Goal: Task Accomplishment & Management: Manage account settings

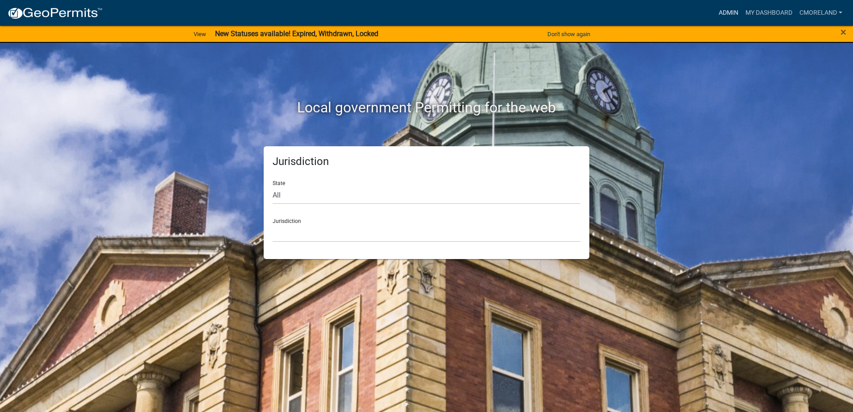
click at [727, 9] on link "Admin" at bounding box center [728, 12] width 27 height 17
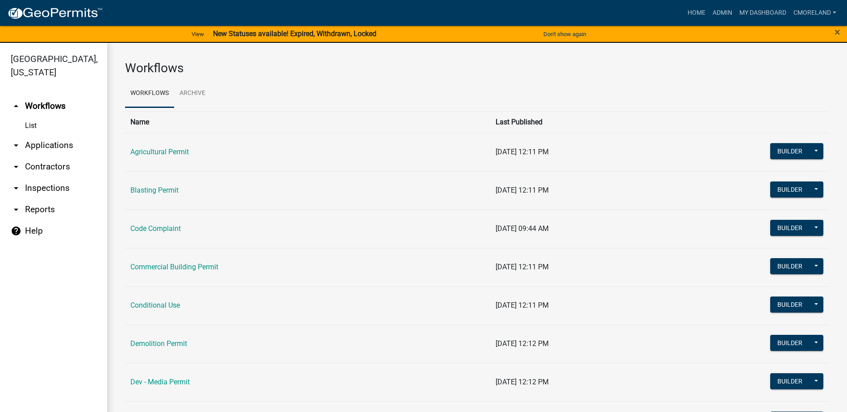
click at [49, 186] on link "arrow_drop_down Inspections" at bounding box center [53, 188] width 107 height 21
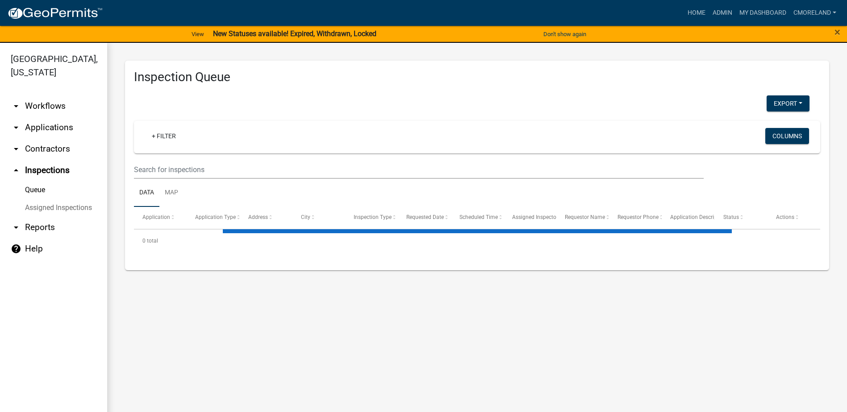
select select "2: 50"
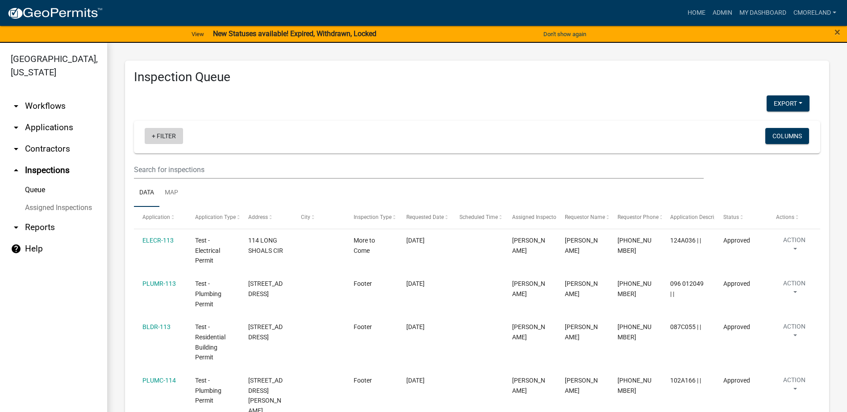
click at [173, 137] on link "+ Filter" at bounding box center [164, 136] width 38 height 16
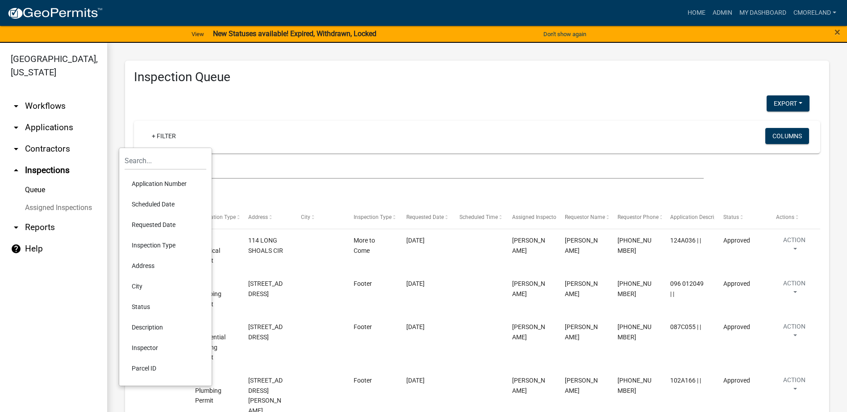
click at [155, 223] on li "Requested Date" at bounding box center [166, 225] width 82 height 21
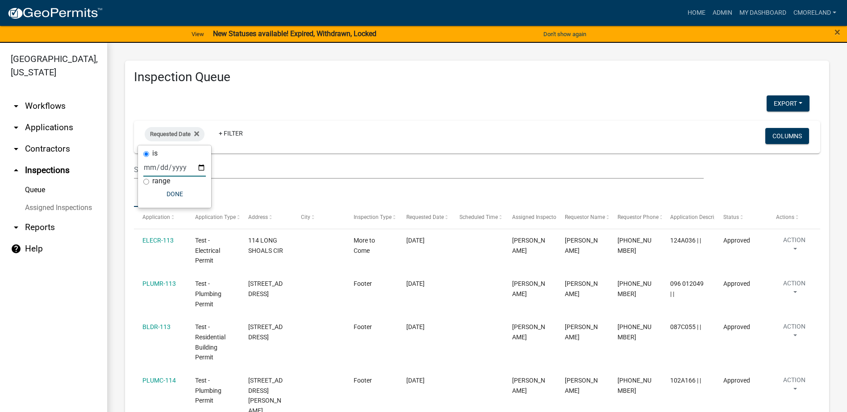
click at [203, 166] on input "date" at bounding box center [174, 167] width 62 height 18
type input "2025-08-18"
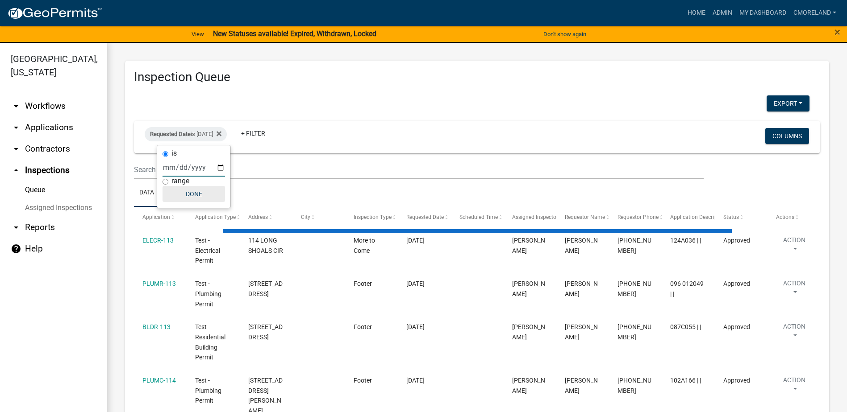
click at [194, 194] on button "Done" at bounding box center [193, 194] width 62 height 16
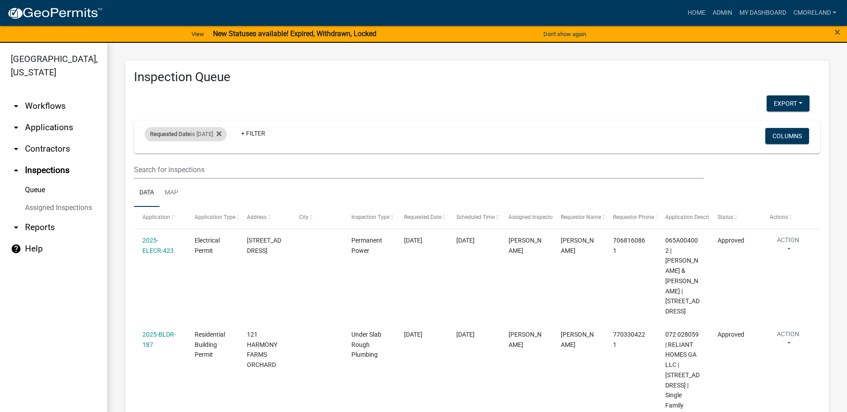
click at [223, 131] on div "Requested Date is 08/18/2025" at bounding box center [186, 134] width 82 height 14
click at [220, 166] on input "2025-08-18" at bounding box center [193, 167] width 62 height 18
type input "2025-08-19"
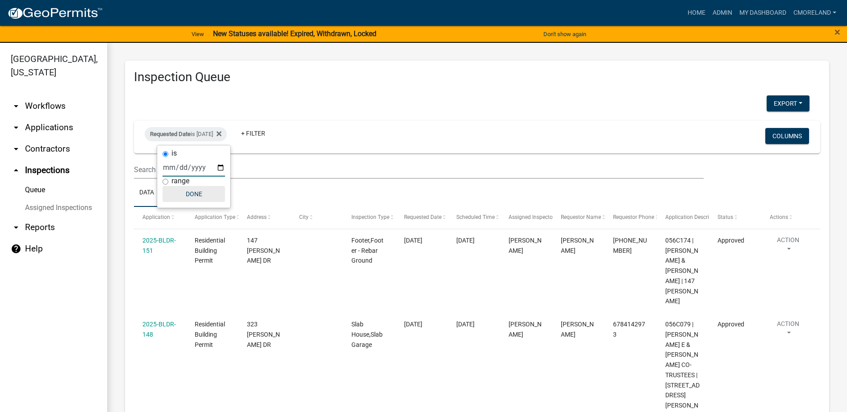
click at [193, 190] on button "Done" at bounding box center [193, 194] width 62 height 16
click at [217, 133] on div "Requested Date is 08/19/2025" at bounding box center [186, 134] width 82 height 14
click at [221, 166] on input "2025-08-19" at bounding box center [193, 167] width 62 height 18
type input "[DATE]"
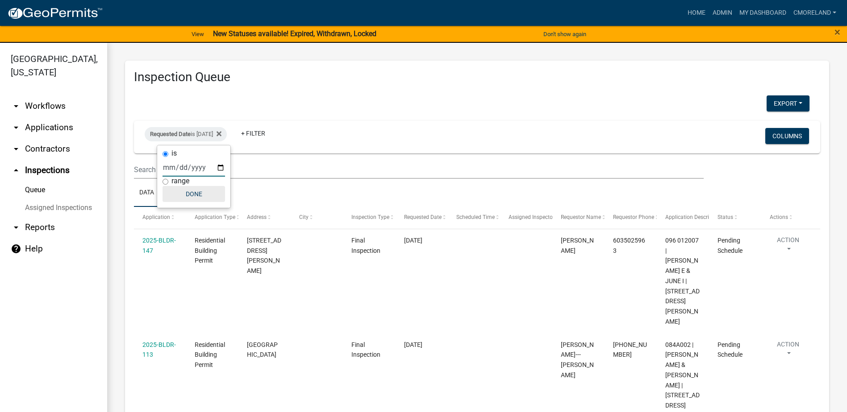
click at [199, 196] on button "Done" at bounding box center [193, 194] width 62 height 16
click at [221, 133] on icon at bounding box center [218, 134] width 5 height 5
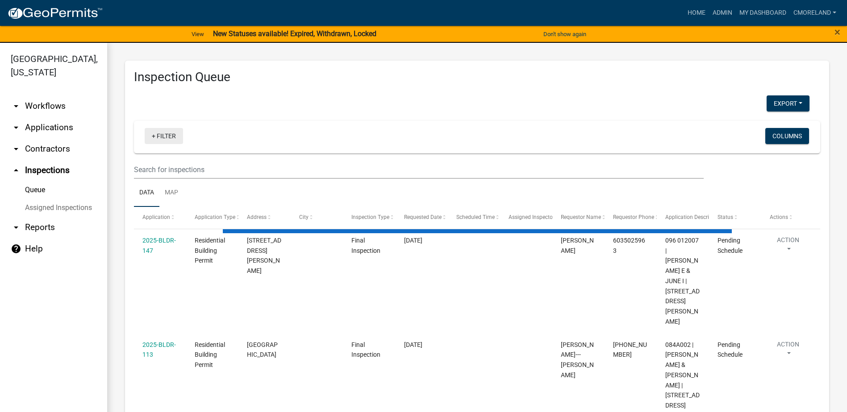
click at [169, 138] on link "+ Filter" at bounding box center [164, 136] width 38 height 16
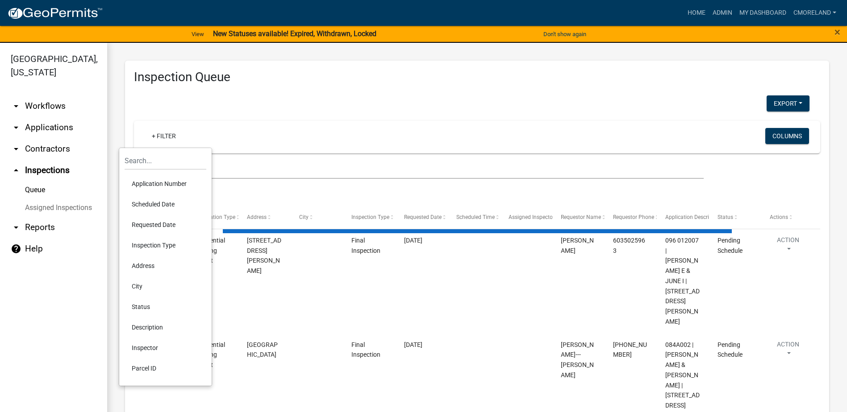
click at [155, 203] on li "Scheduled Date" at bounding box center [166, 204] width 82 height 21
select select "2: 50"
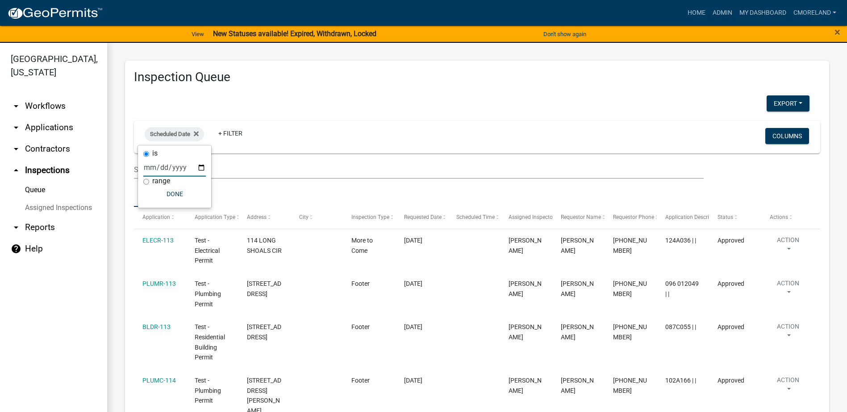
click at [199, 168] on input "date" at bounding box center [174, 167] width 62 height 18
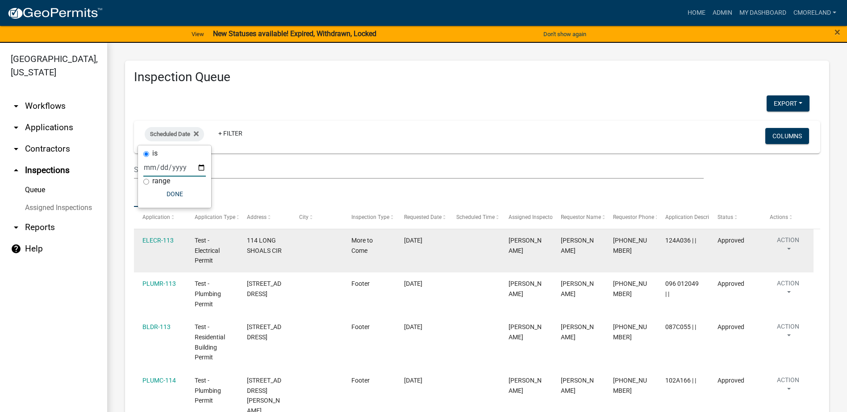
type input "[DATE]"
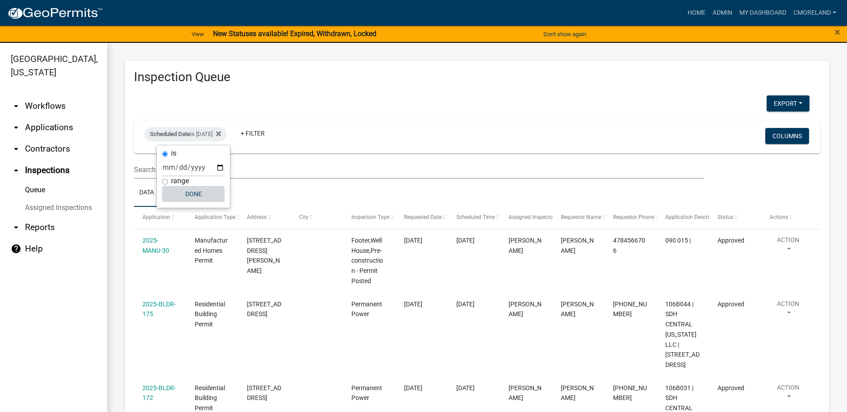
click at [187, 194] on button "Done" at bounding box center [193, 194] width 62 height 16
click at [263, 130] on link "+ Filter" at bounding box center [252, 133] width 38 height 16
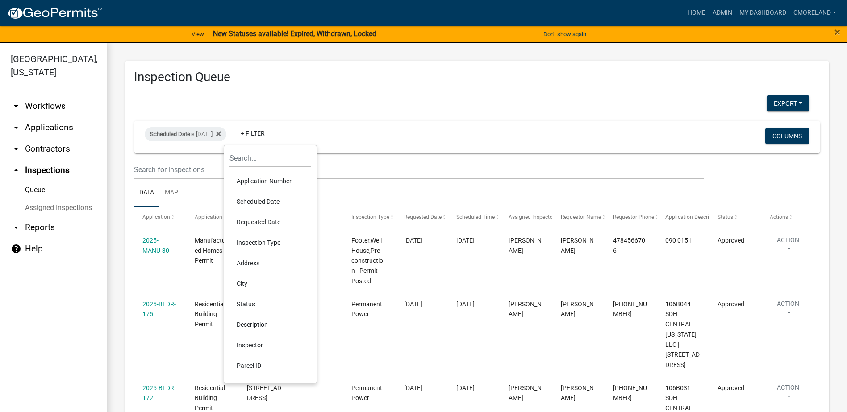
click at [257, 345] on li "Inspector" at bounding box center [270, 345] width 82 height 21
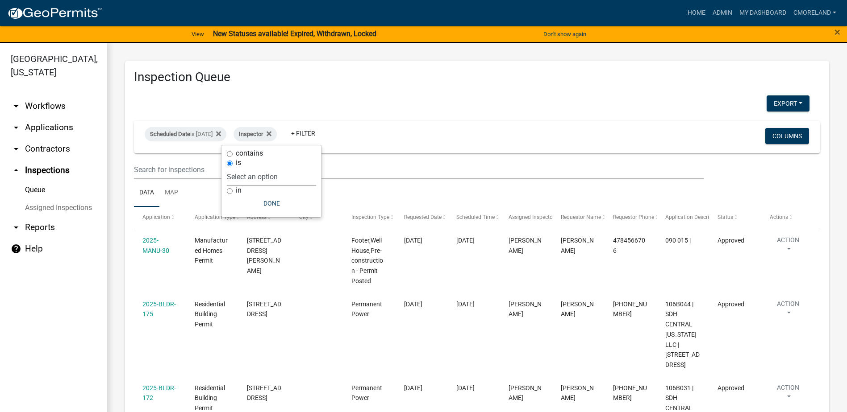
click at [298, 175] on select "Select an option None Michele Rivera Dorothy Evans Kenteria Williams Jerry Stok…" at bounding box center [271, 177] width 89 height 18
select select "a0ea4169-8540-4a2c-b9f4-cf4c1ffdeb95"
click at [253, 168] on select "Select an option None Michele Rivera Dorothy Evans Kenteria Williams Jerry Stok…" at bounding box center [271, 177] width 89 height 18
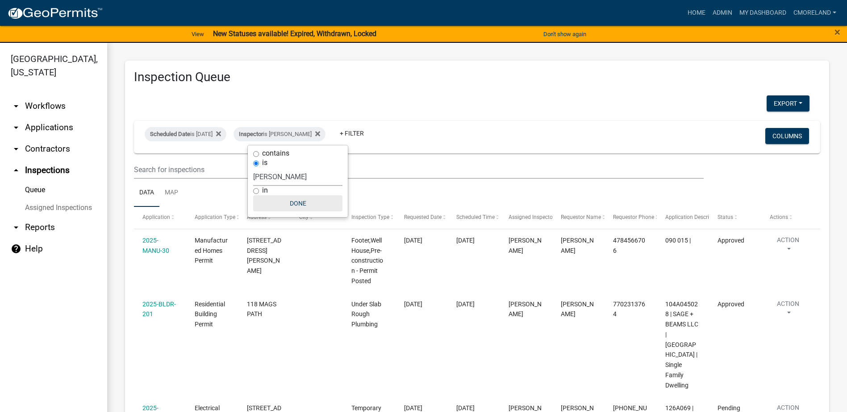
click at [295, 203] on button "Done" at bounding box center [297, 203] width 89 height 16
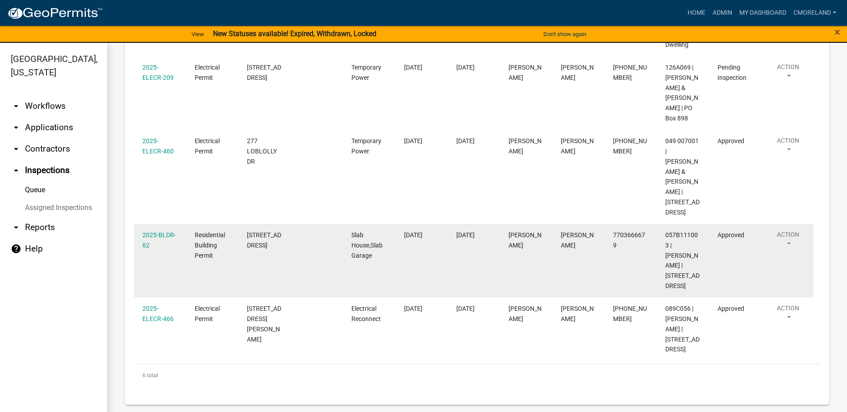
scroll to position [59, 0]
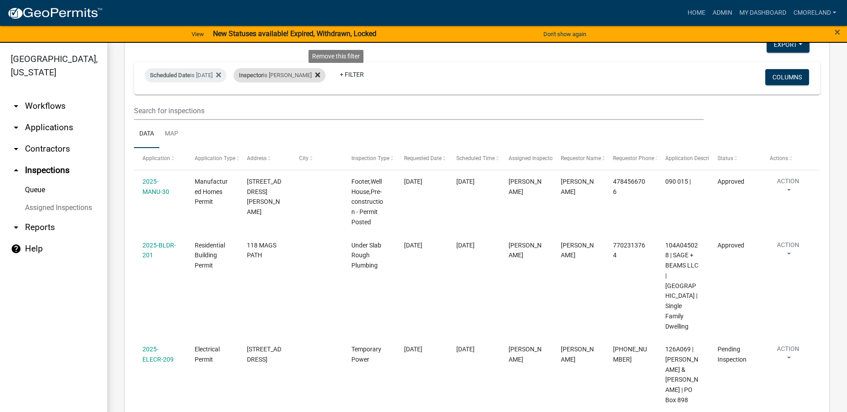
click at [320, 77] on icon at bounding box center [317, 74] width 5 height 7
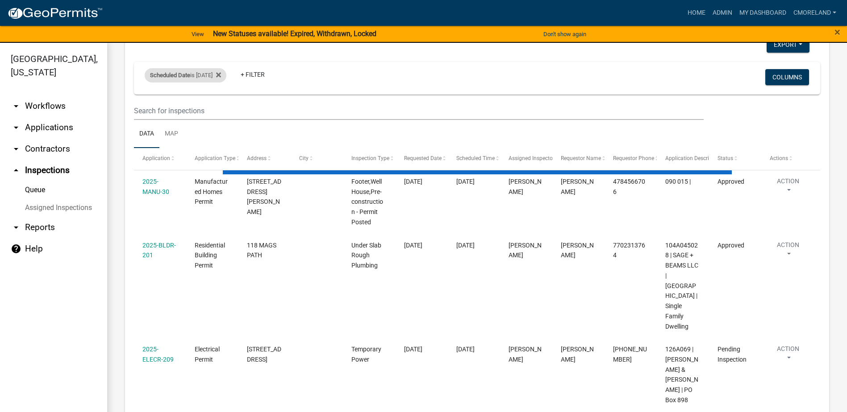
select select "2: 50"
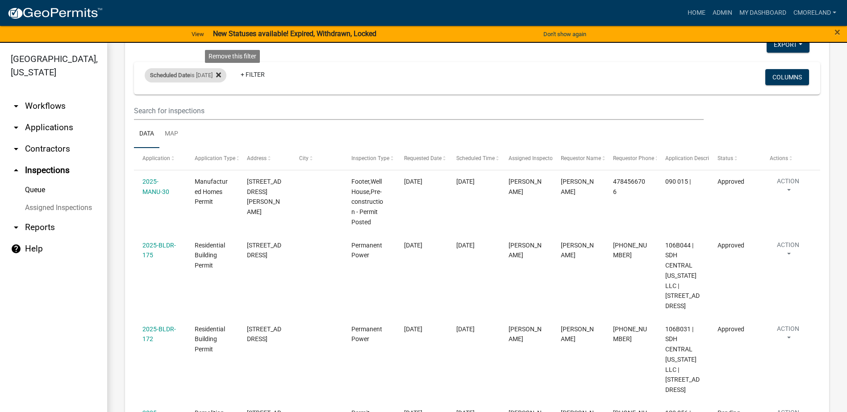
click at [221, 77] on icon at bounding box center [218, 75] width 5 height 5
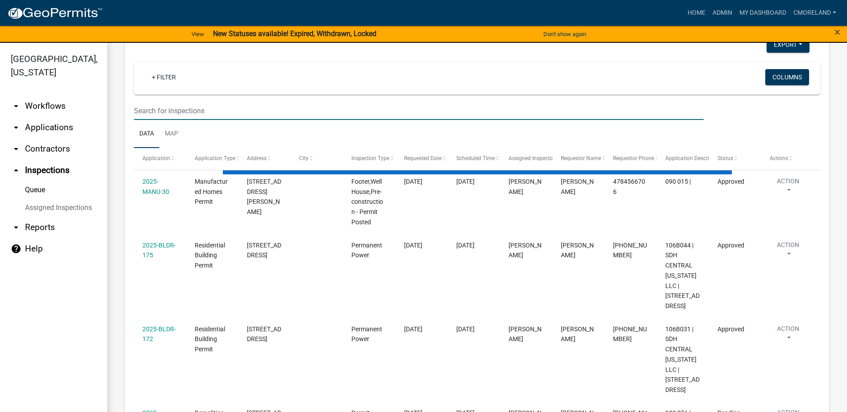
click at [191, 112] on input "text" at bounding box center [419, 111] width 570 height 18
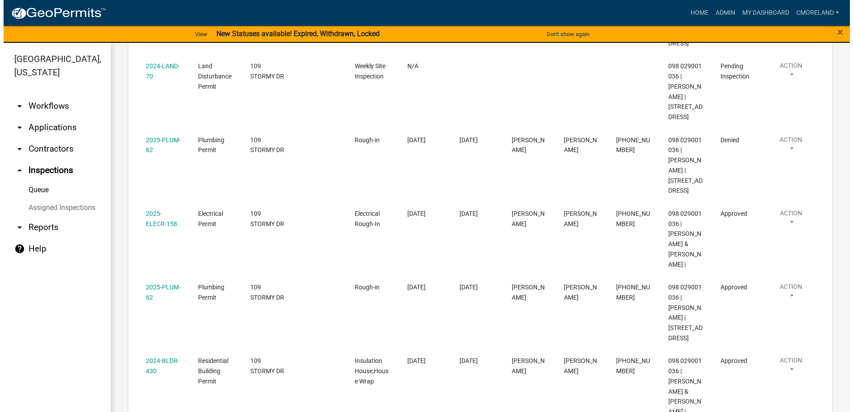
scroll to position [974, 0]
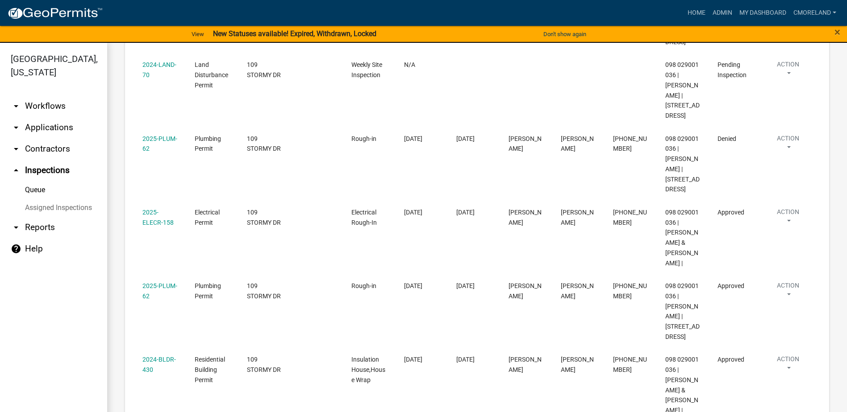
type input "109 stormy dr"
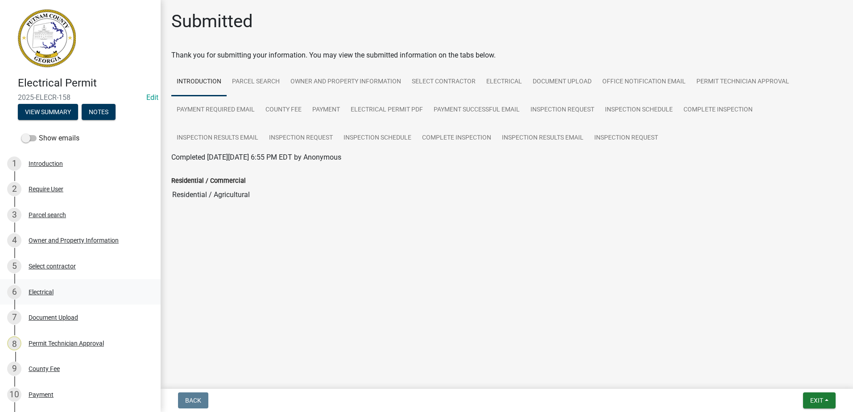
click at [42, 292] on div "Electrical" at bounding box center [41, 292] width 25 height 6
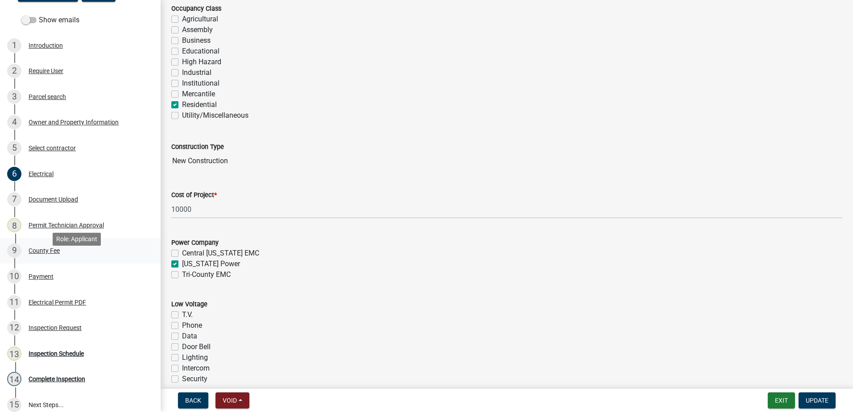
scroll to position [134, 0]
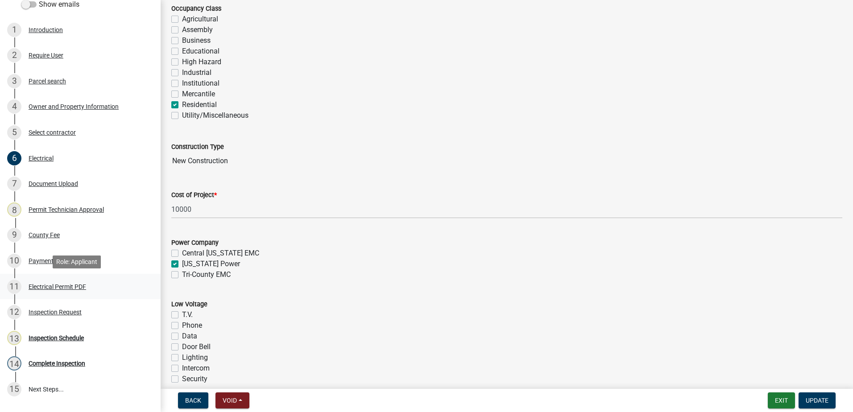
click at [64, 285] on div "Electrical Permit PDF" at bounding box center [58, 287] width 58 height 6
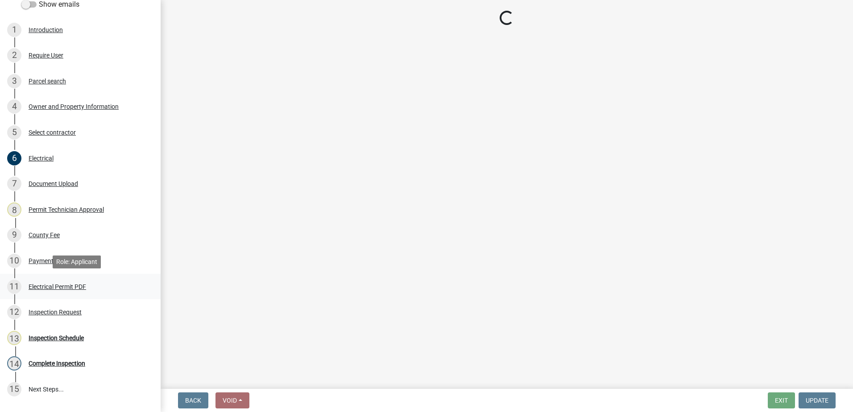
scroll to position [0, 0]
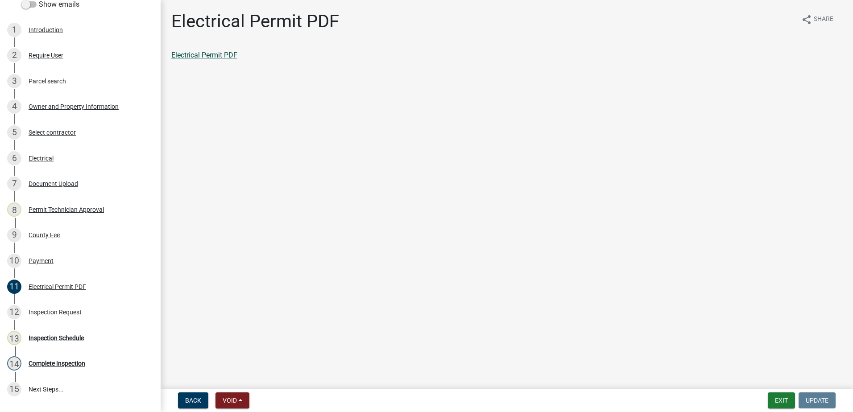
click at [200, 56] on link "Electrical Permit PDF" at bounding box center [204, 55] width 66 height 8
click at [54, 284] on div "Electrical Permit PDF" at bounding box center [58, 287] width 58 height 6
click at [202, 54] on link "Electrical Permit PDF" at bounding box center [204, 55] width 66 height 8
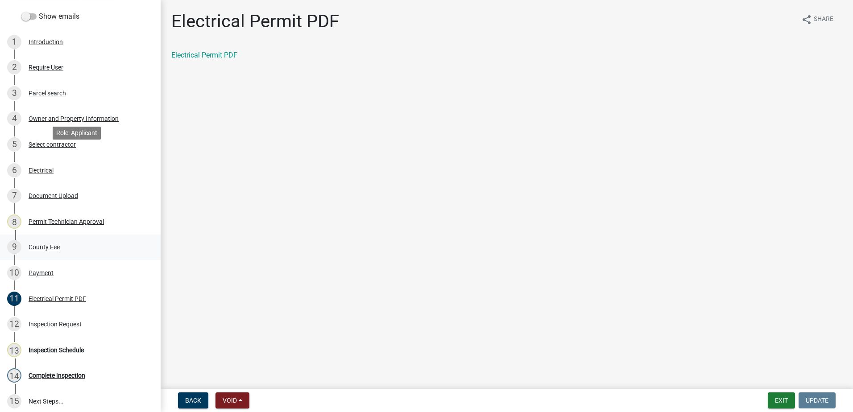
scroll to position [179, 0]
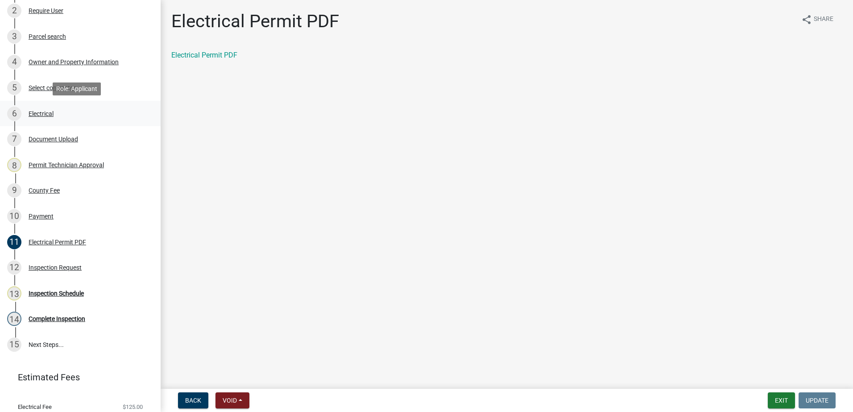
click at [47, 113] on div "Electrical" at bounding box center [41, 114] width 25 height 6
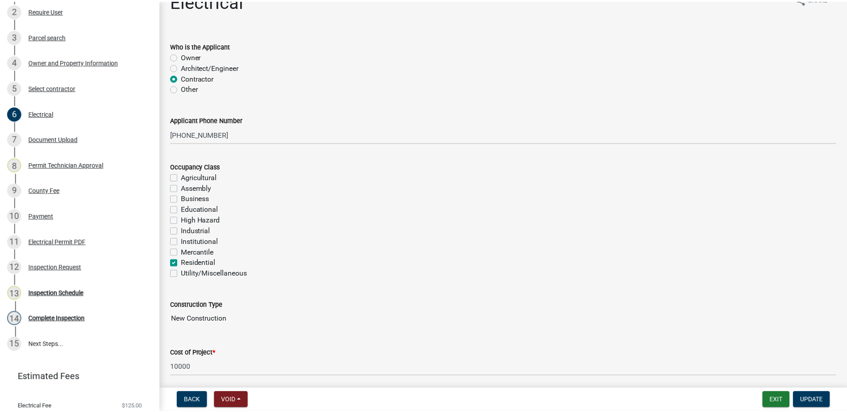
scroll to position [0, 0]
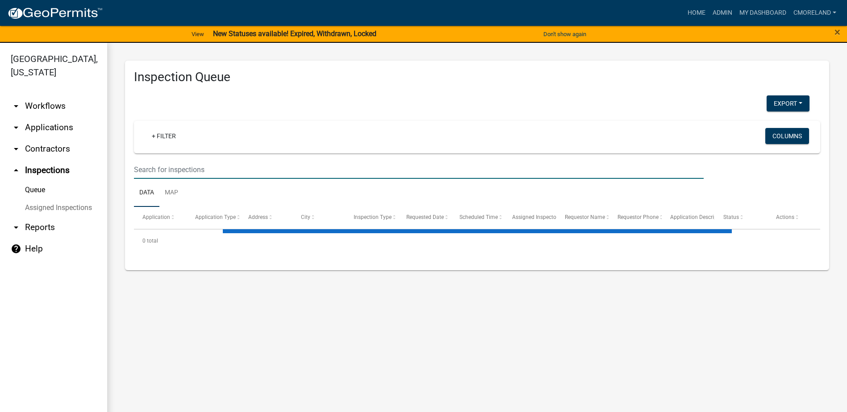
select select "2: 50"
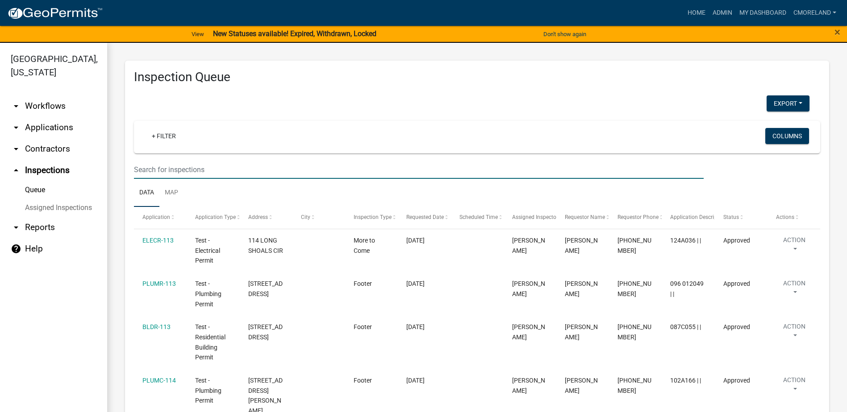
click at [161, 166] on input "text" at bounding box center [419, 170] width 570 height 18
type input "109 stormy dr"
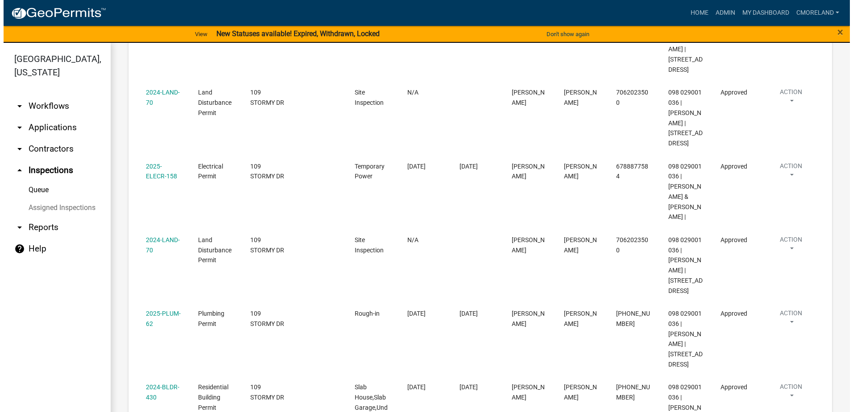
scroll to position [216, 0]
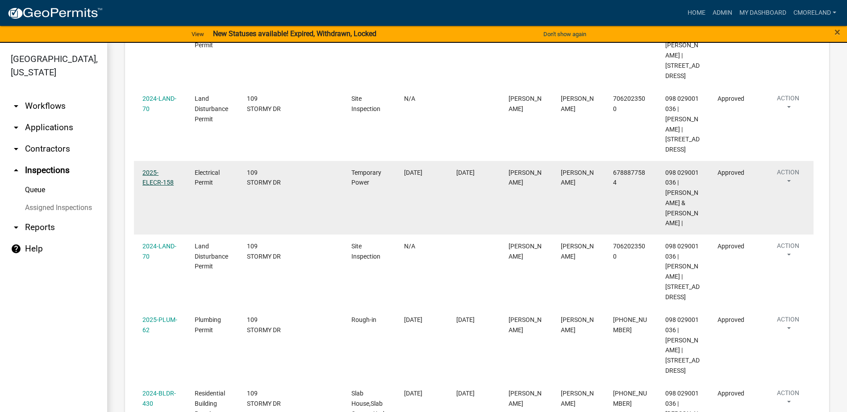
click at [152, 169] on link "2025-ELECR-158" at bounding box center [157, 177] width 31 height 17
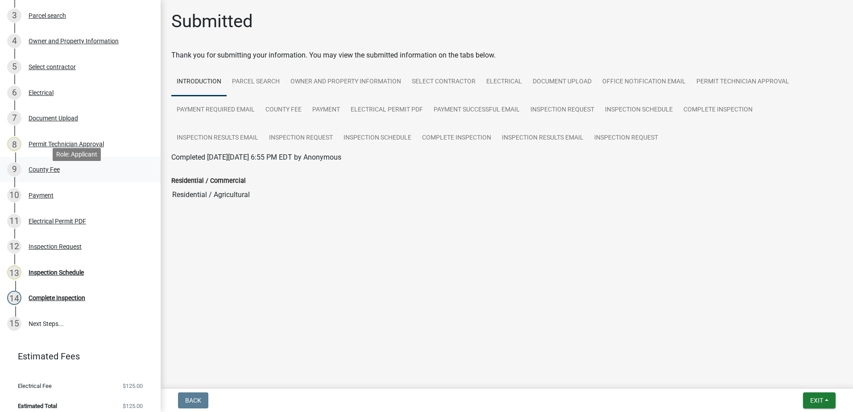
scroll to position [207, 0]
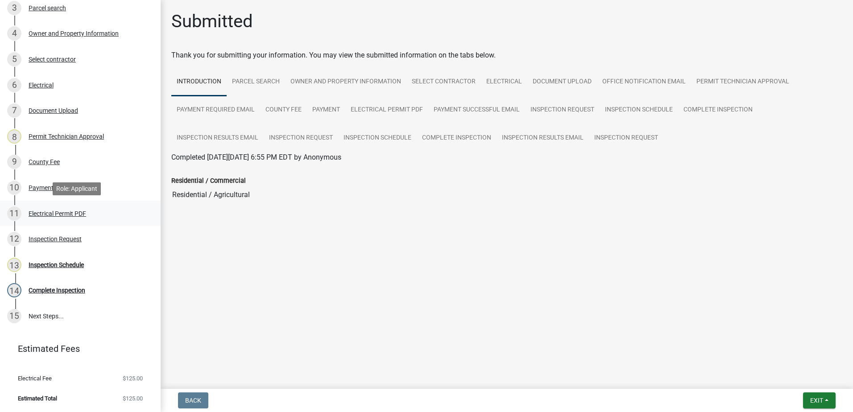
click at [64, 214] on div "Electrical Permit PDF" at bounding box center [58, 214] width 58 height 6
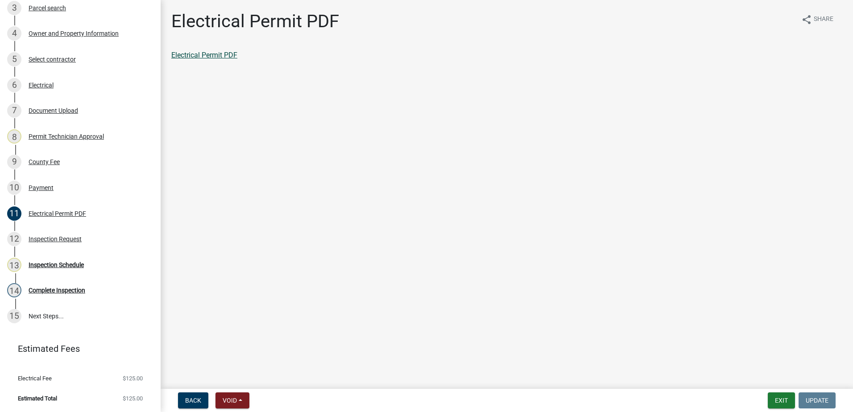
click at [188, 54] on link "Electrical Permit PDF" at bounding box center [204, 55] width 66 height 8
click at [37, 88] on div "6 Electrical" at bounding box center [76, 85] width 139 height 14
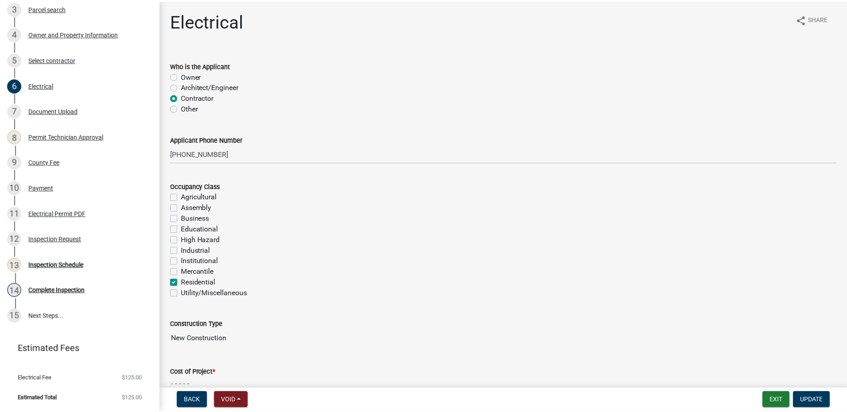
scroll to position [0, 0]
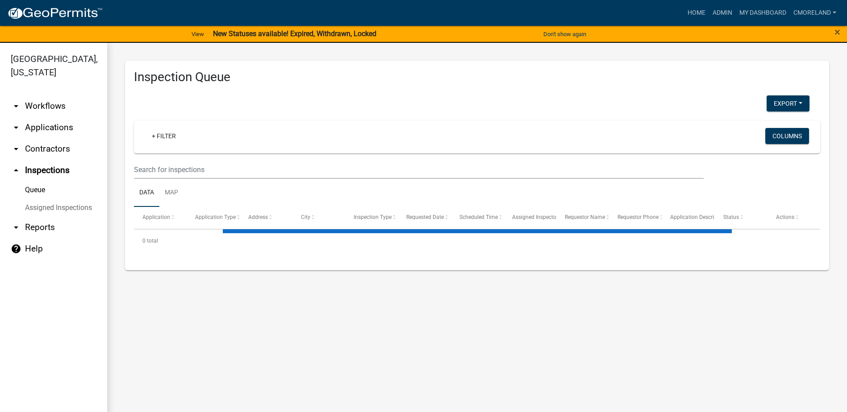
select select "2: 50"
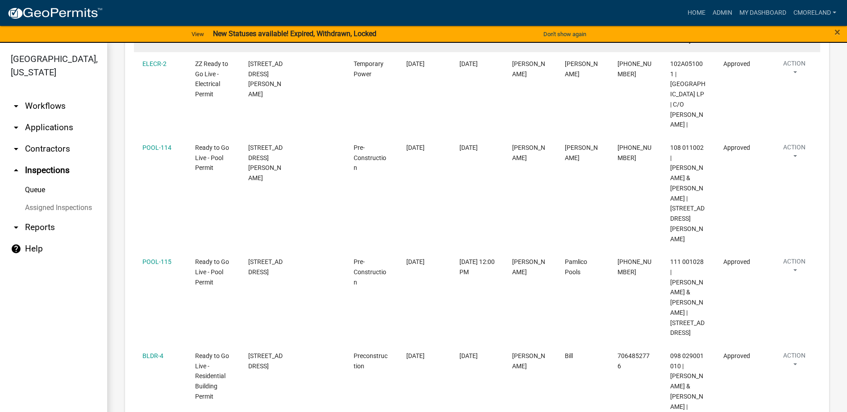
scroll to position [1651, 0]
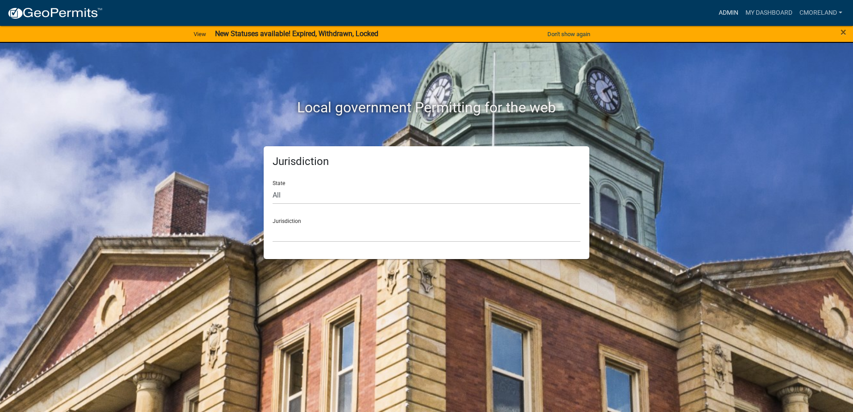
click at [730, 11] on link "Admin" at bounding box center [728, 12] width 27 height 17
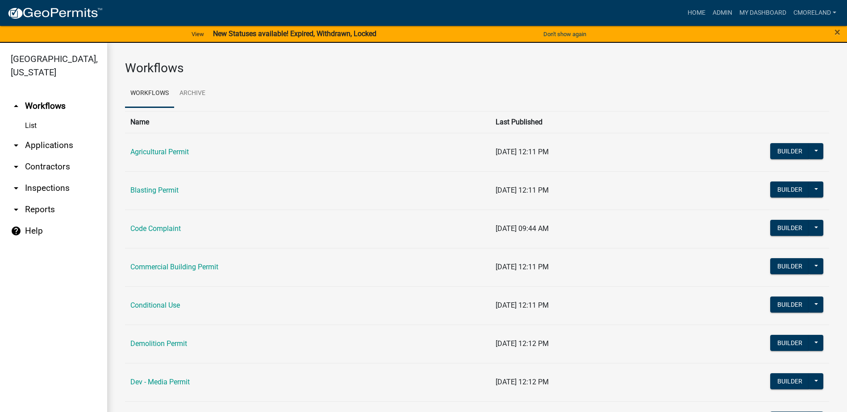
click at [41, 187] on link "arrow_drop_down Inspections" at bounding box center [53, 188] width 107 height 21
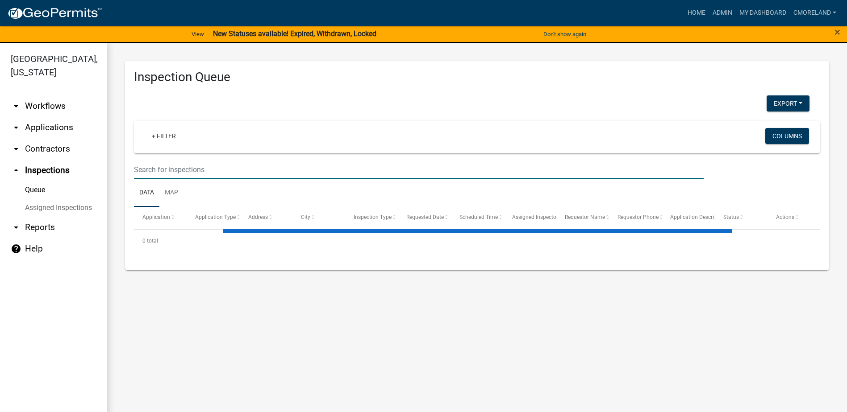
click at [174, 173] on input "text" at bounding box center [419, 170] width 570 height 18
type input "109"
select select "2: 50"
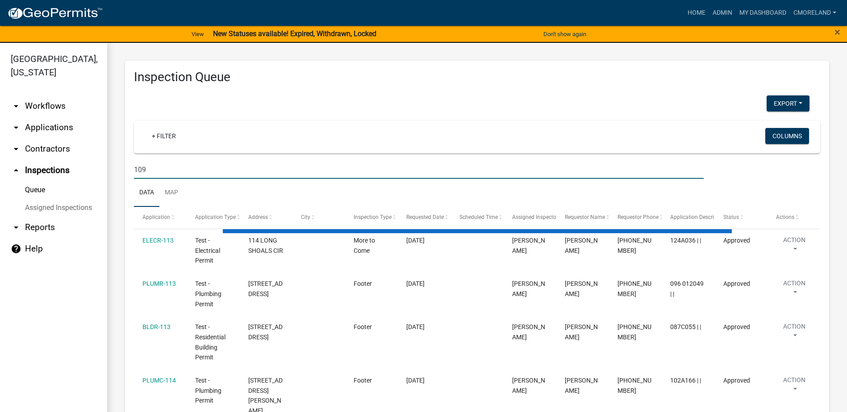
click at [154, 173] on input "109" at bounding box center [419, 170] width 570 height 18
type input "109 stormy dr"
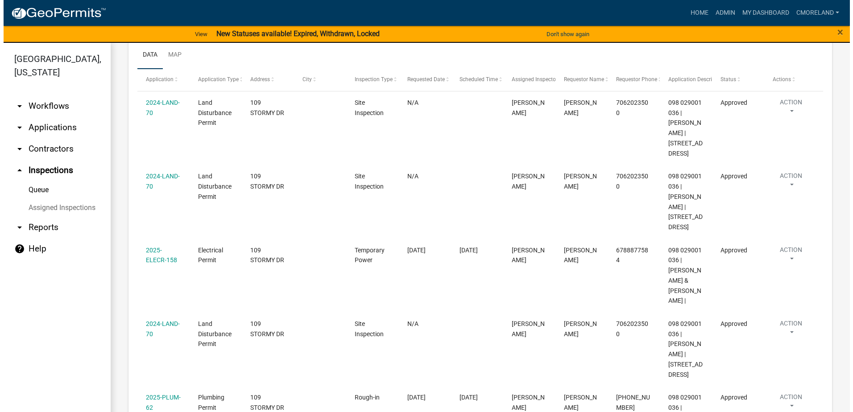
scroll to position [126, 0]
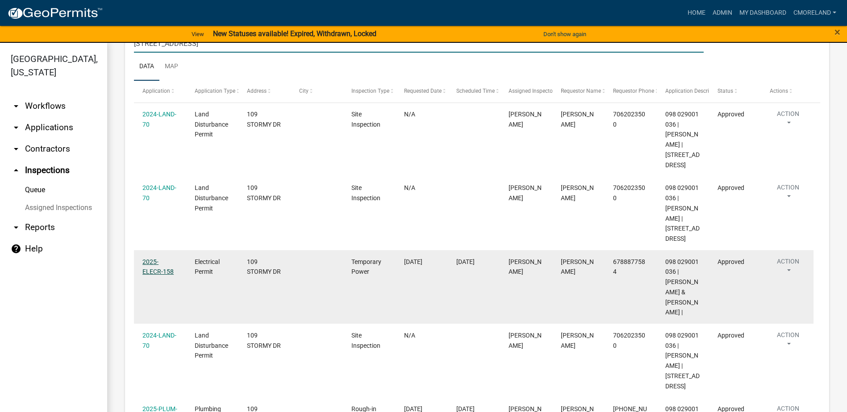
click at [160, 258] on link "2025-ELECR-158" at bounding box center [157, 266] width 31 height 17
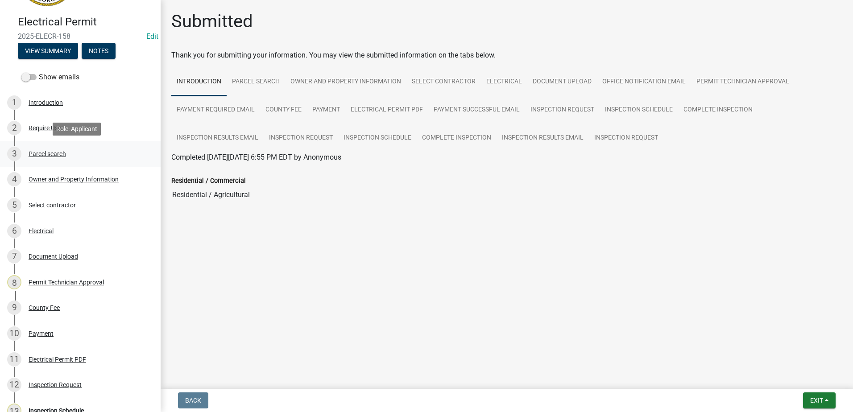
scroll to position [89, 0]
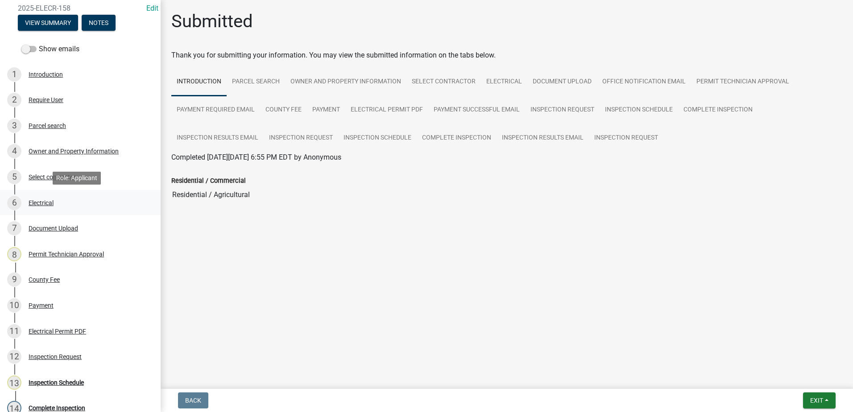
click at [47, 204] on div "Electrical" at bounding box center [41, 203] width 25 height 6
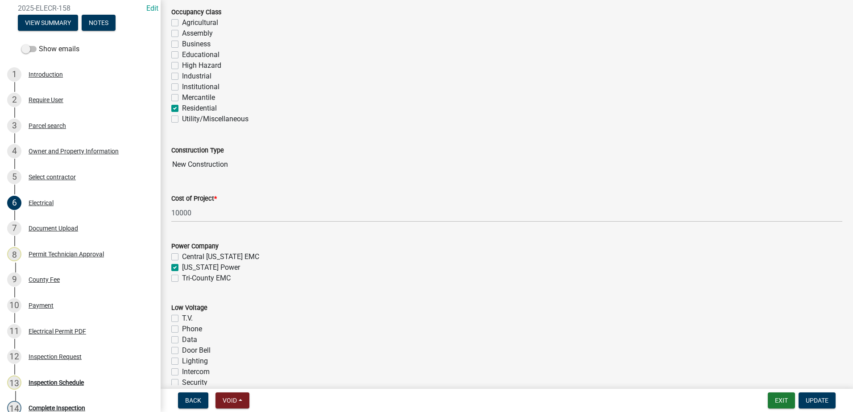
scroll to position [179, 0]
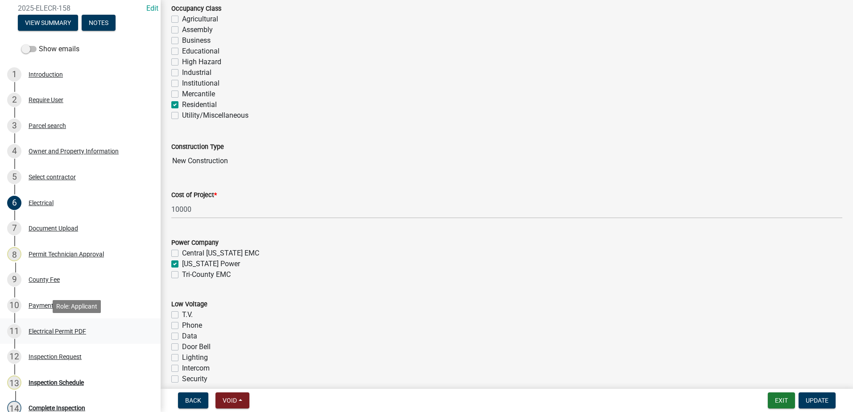
click at [54, 330] on div "Electrical Permit PDF" at bounding box center [58, 331] width 58 height 6
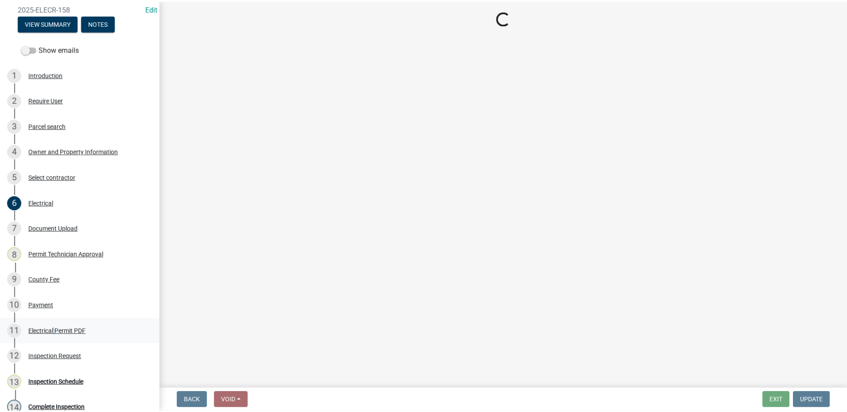
scroll to position [0, 0]
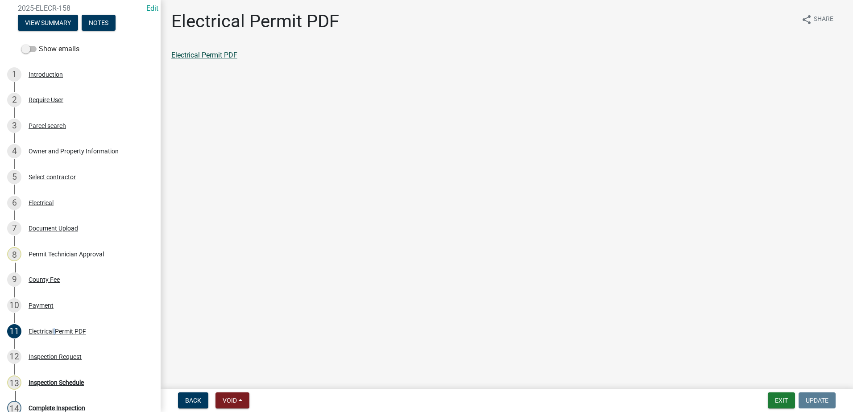
click at [220, 56] on link "Electrical Permit PDF" at bounding box center [204, 55] width 66 height 8
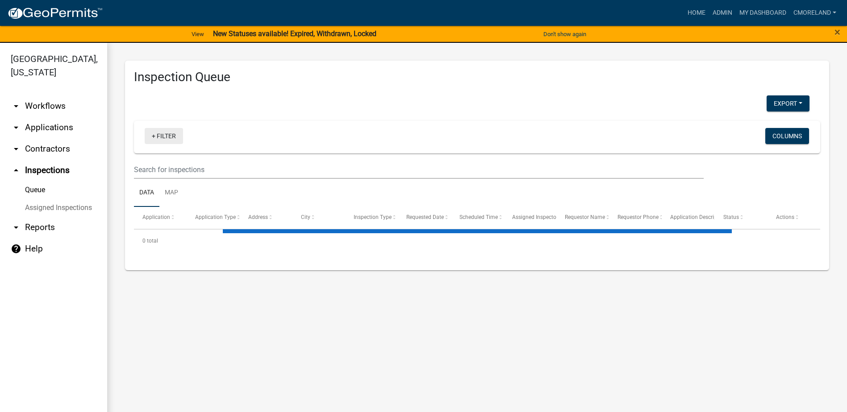
click at [169, 134] on link "+ Filter" at bounding box center [164, 136] width 38 height 16
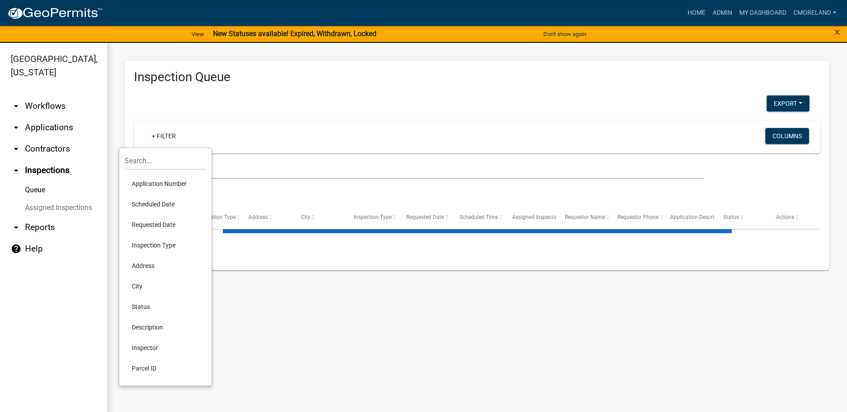
select select "2: 50"
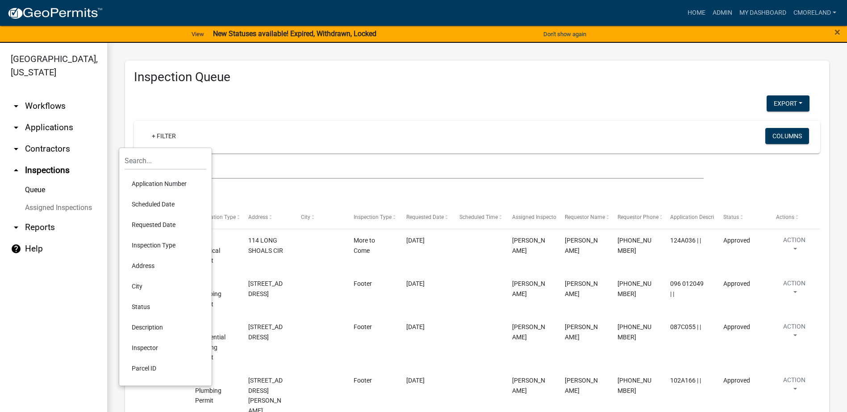
click at [154, 225] on li "Requested Date" at bounding box center [166, 225] width 82 height 21
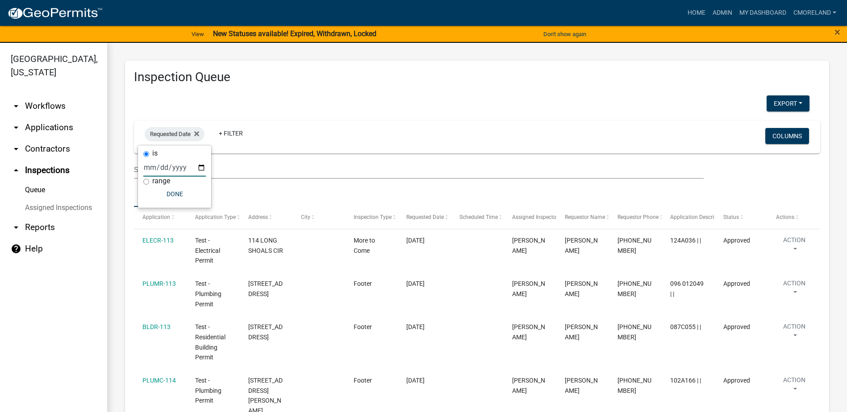
click at [200, 166] on input "date" at bounding box center [174, 167] width 62 height 18
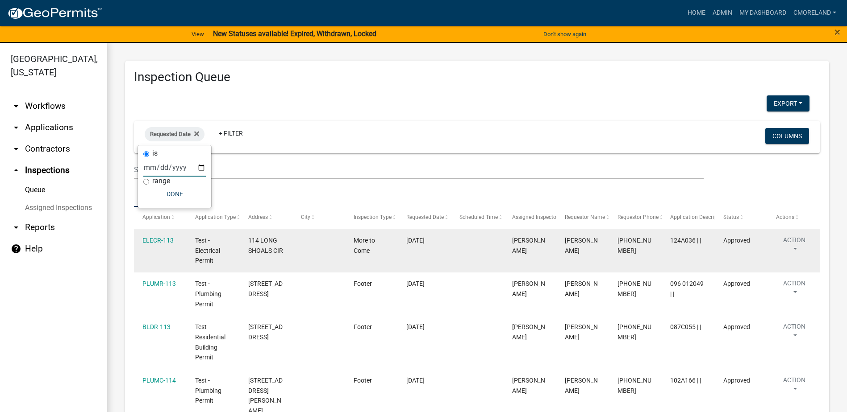
type input "2025-08-18"
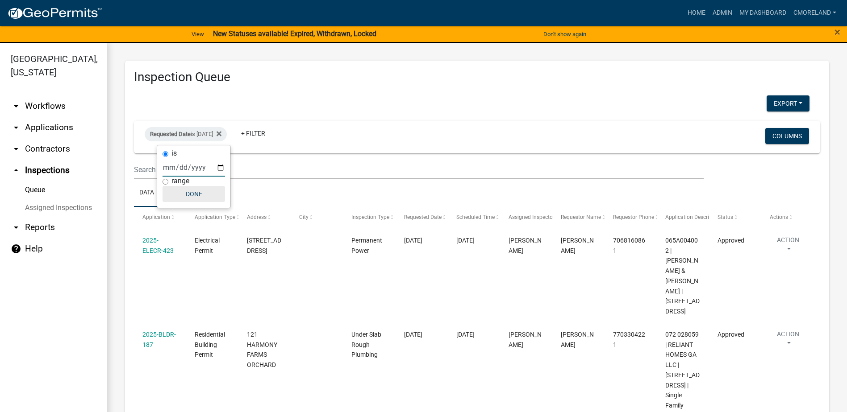
click at [199, 195] on button "Done" at bounding box center [193, 194] width 62 height 16
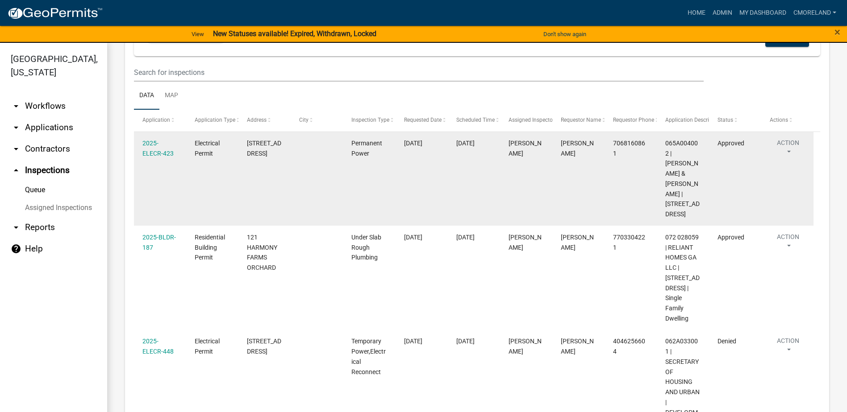
scroll to position [78, 0]
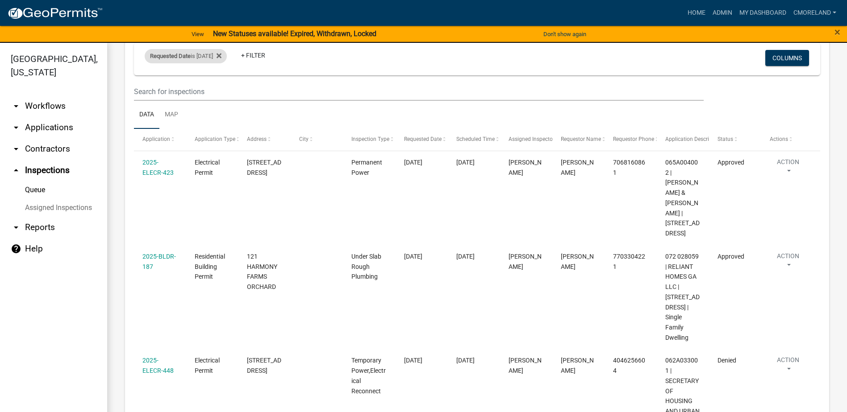
click at [210, 57] on div "Requested Date is 08/18/2025" at bounding box center [186, 56] width 82 height 14
click at [221, 91] on input "2025-08-18" at bounding box center [193, 89] width 62 height 18
type input "2025-08-19"
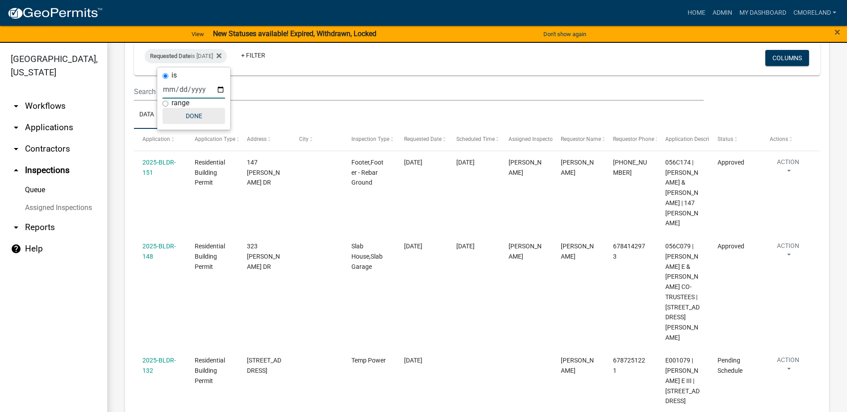
click at [203, 117] on button "Done" at bounding box center [193, 116] width 62 height 16
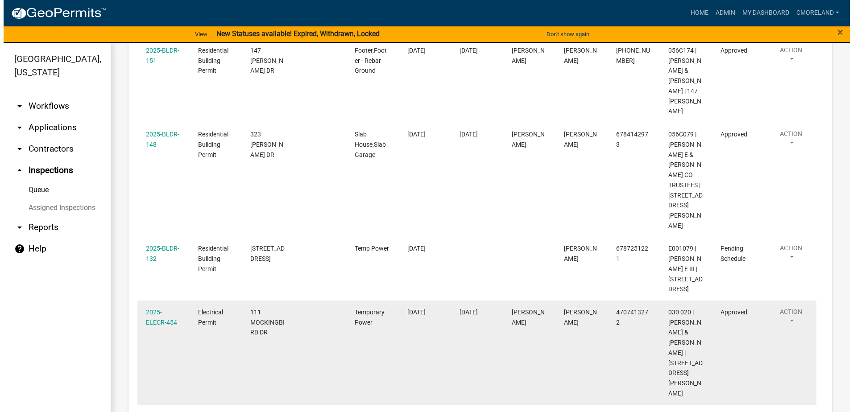
scroll to position [212, 0]
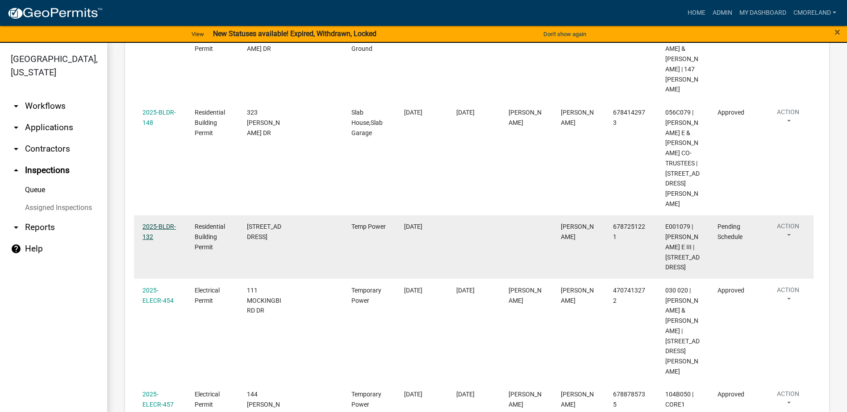
click at [162, 223] on link "2025-BLDR-132" at bounding box center [158, 231] width 33 height 17
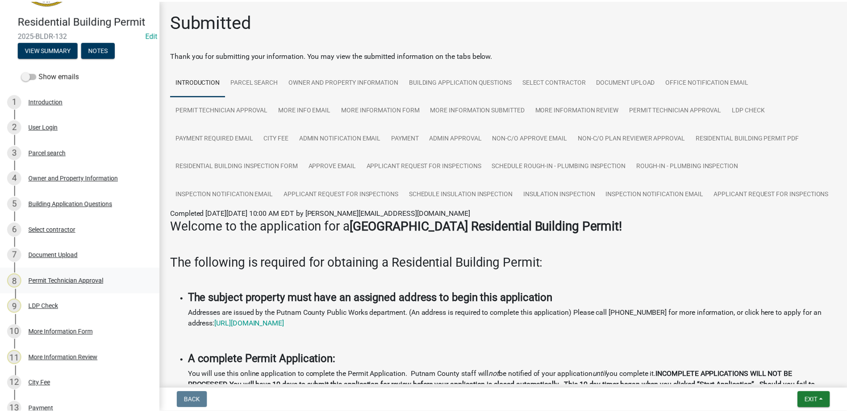
scroll to position [18, 0]
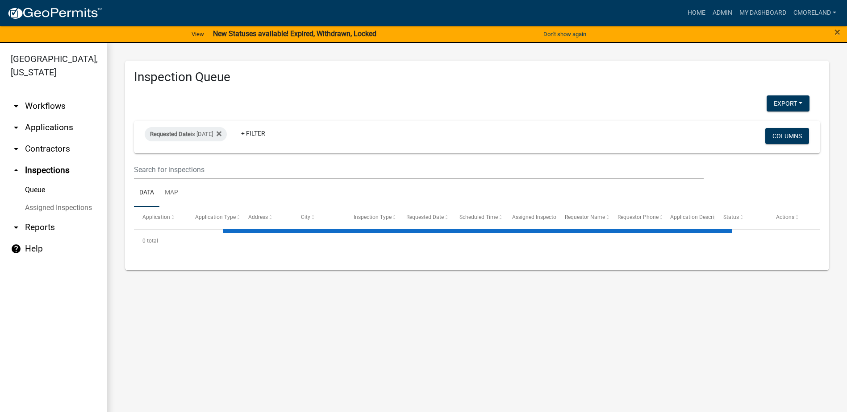
select select "2: 50"
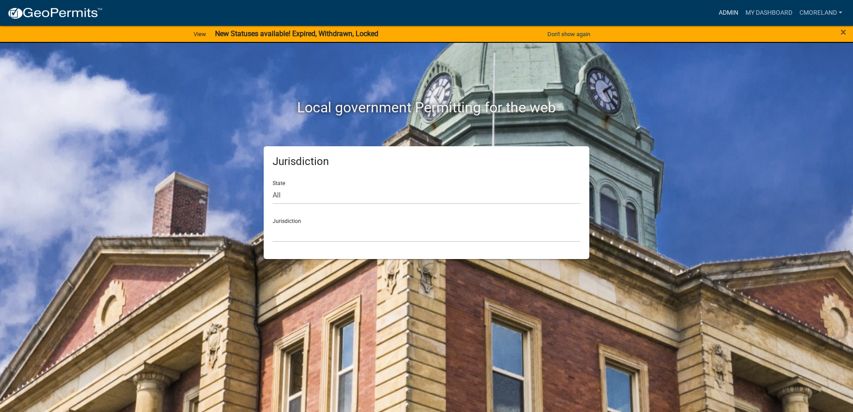
click at [731, 11] on link "Admin" at bounding box center [728, 12] width 27 height 17
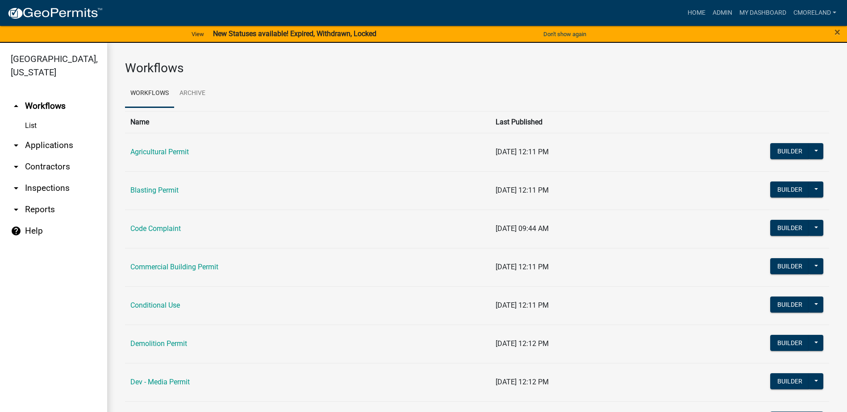
click at [62, 186] on link "arrow_drop_down Inspections" at bounding box center [53, 188] width 107 height 21
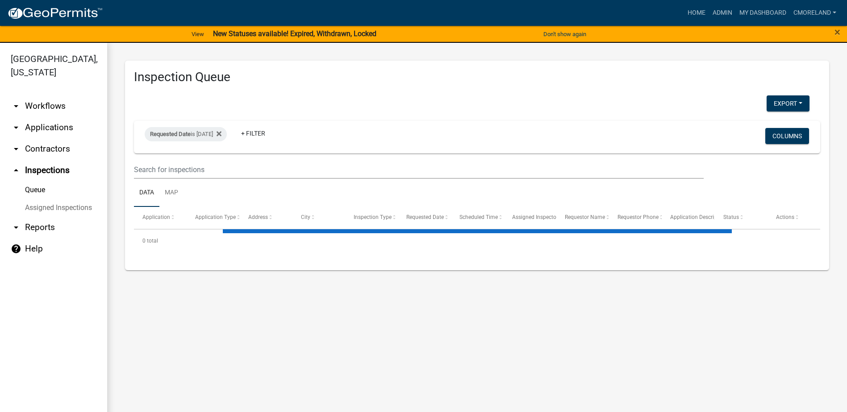
select select "2: 50"
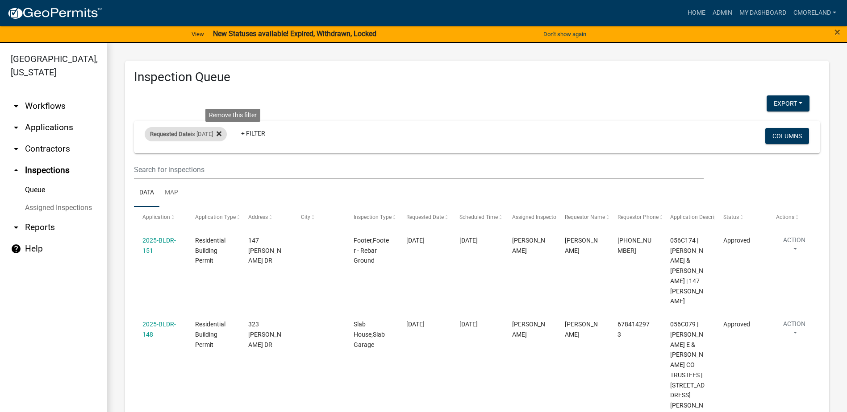
click at [221, 134] on icon at bounding box center [218, 133] width 5 height 7
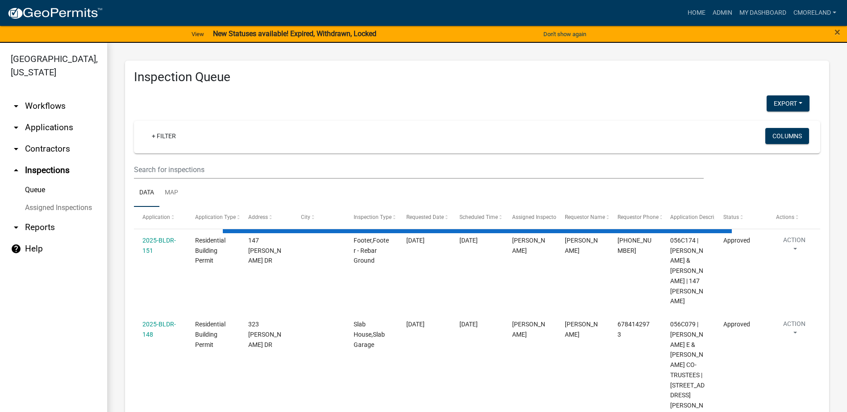
click at [62, 127] on link "arrow_drop_down Applications" at bounding box center [53, 127] width 107 height 21
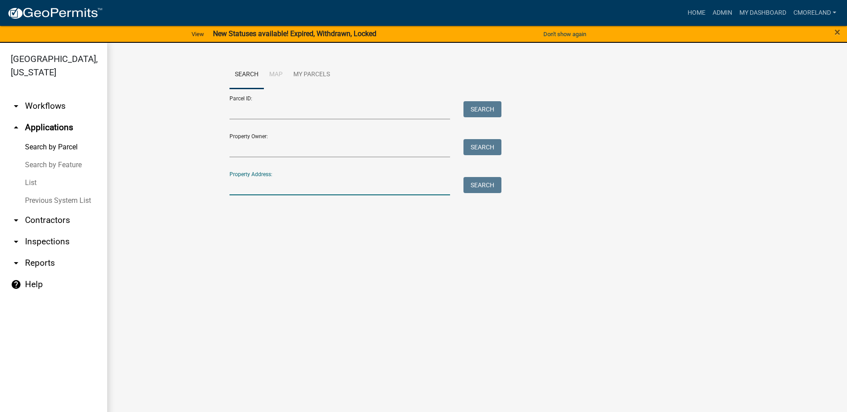
click at [242, 181] on input "Property Address:" at bounding box center [339, 186] width 221 height 18
click at [247, 112] on input "Parcel ID:" at bounding box center [339, 110] width 221 height 18
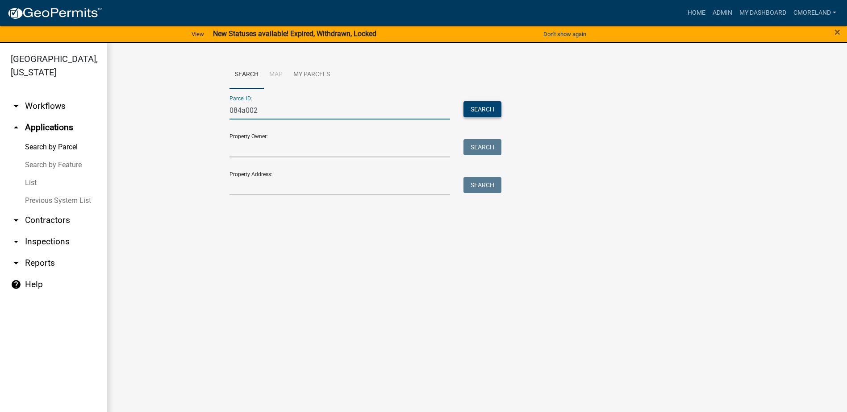
type input "084a002"
click at [472, 108] on button "Search" at bounding box center [482, 109] width 38 height 16
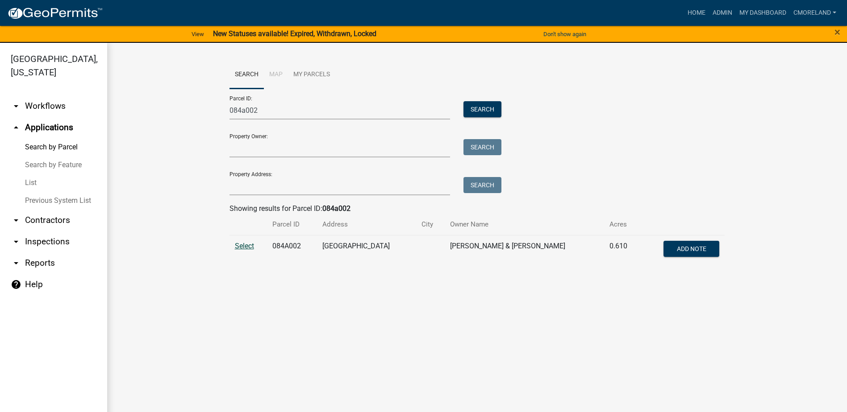
click at [251, 247] on span "Select" at bounding box center [244, 246] width 19 height 8
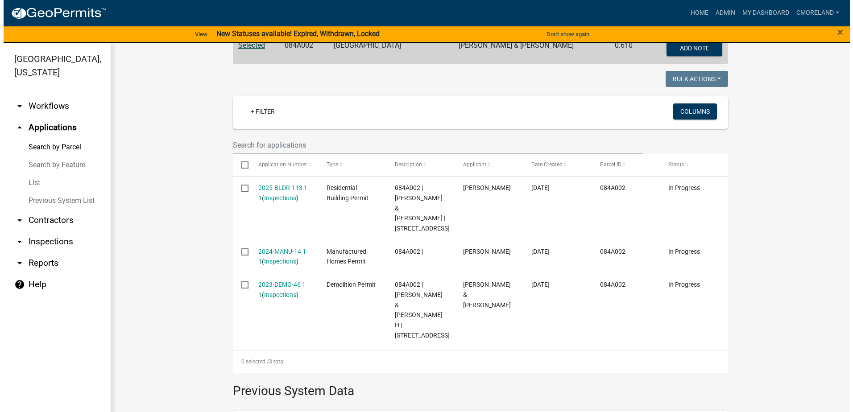
scroll to position [223, 0]
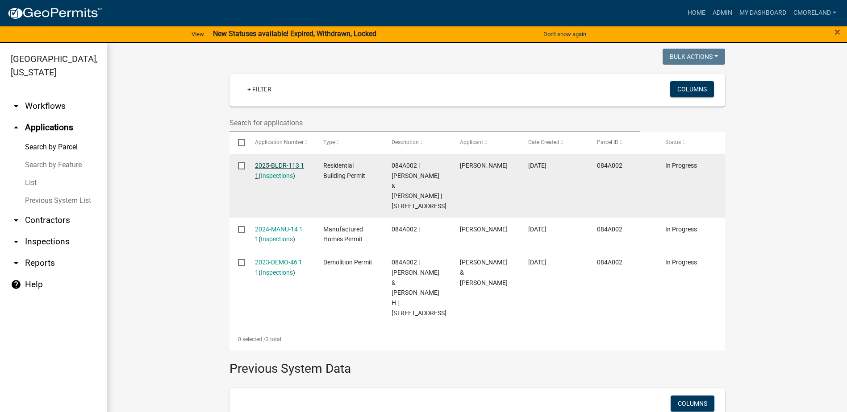
click at [279, 166] on link "2025-BLDR-113 1 1" at bounding box center [279, 170] width 49 height 17
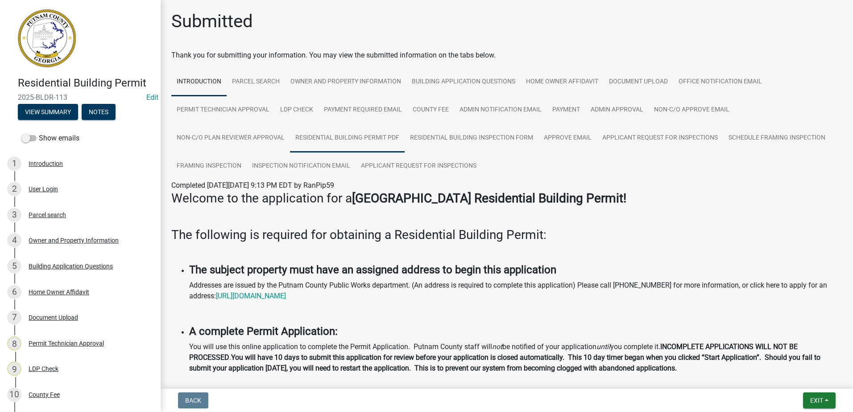
click at [360, 138] on link "Residential Building Permit PDF" at bounding box center [347, 138] width 115 height 29
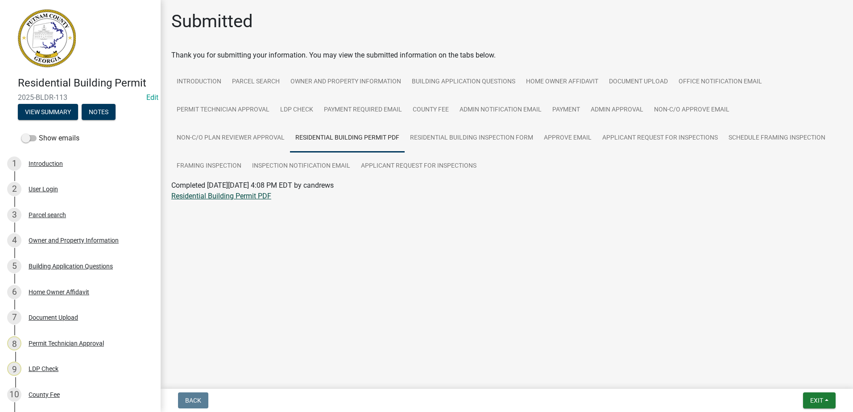
click at [234, 195] on link "Residential Building Permit PDF" at bounding box center [221, 196] width 100 height 8
click at [61, 316] on div "Document Upload" at bounding box center [54, 318] width 50 height 6
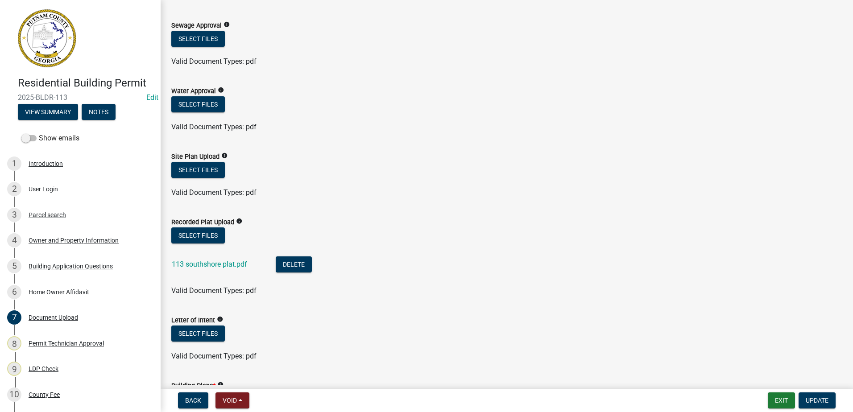
scroll to position [134, 0]
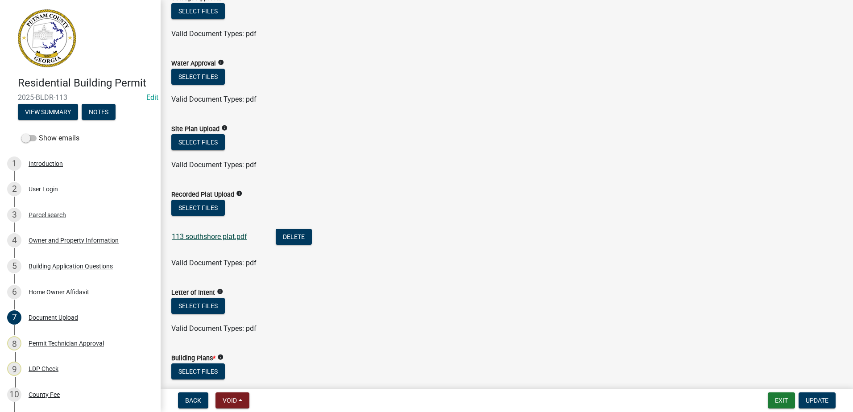
click at [197, 235] on link "113 southshore plat.pdf" at bounding box center [209, 237] width 75 height 8
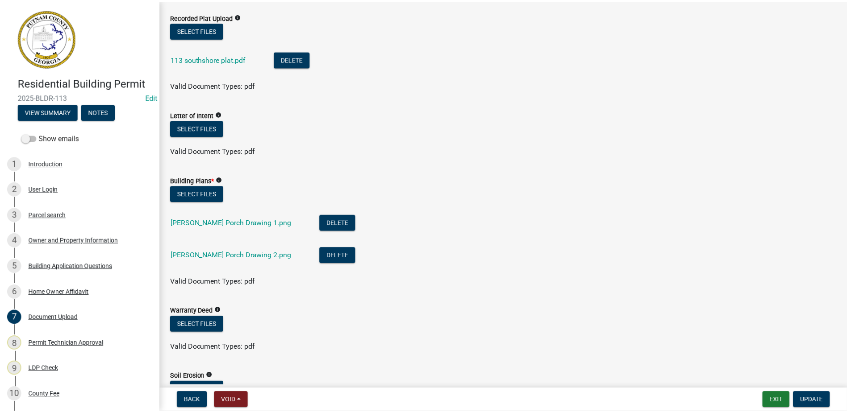
scroll to position [312, 0]
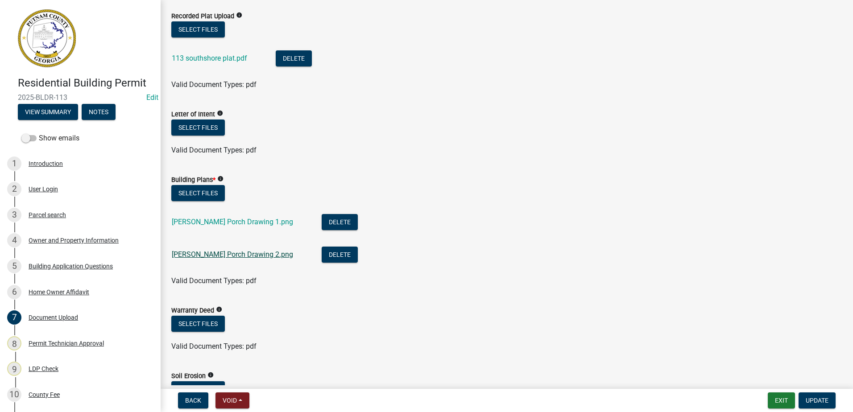
click at [207, 253] on link "Pipkin Porch Drawing 2.png" at bounding box center [232, 254] width 121 height 8
click at [200, 222] on link "Pipkin Porch Drawing 1.png" at bounding box center [232, 222] width 121 height 8
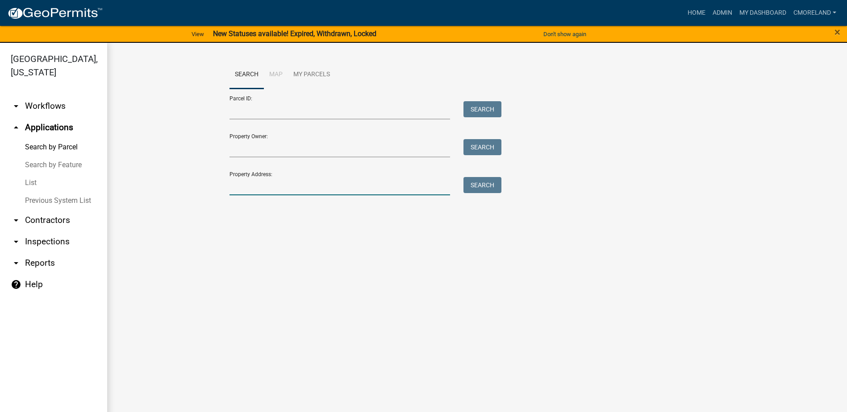
click at [245, 180] on input "Property Address:" at bounding box center [339, 186] width 221 height 18
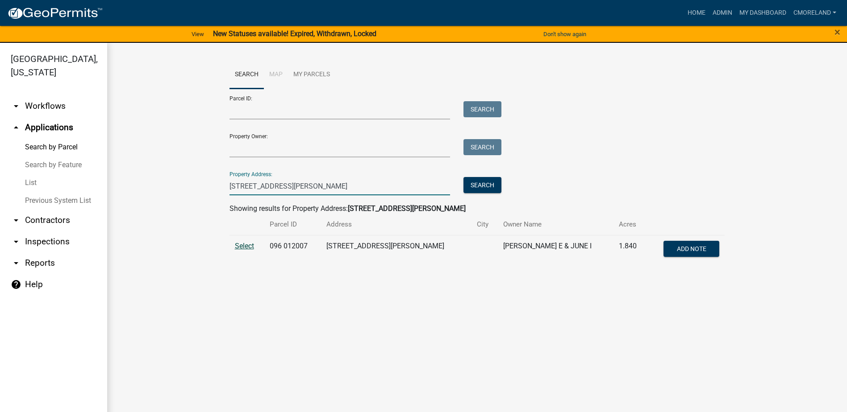
type input "[STREET_ADDRESS][PERSON_NAME]"
click at [244, 245] on span "Select" at bounding box center [244, 246] width 19 height 8
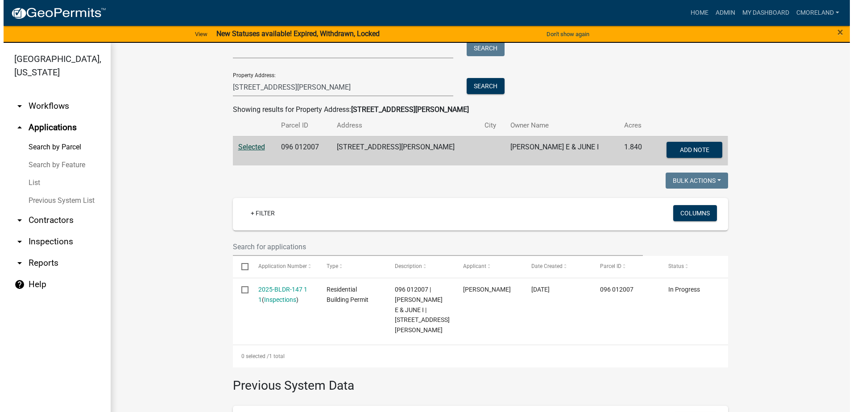
scroll to position [134, 0]
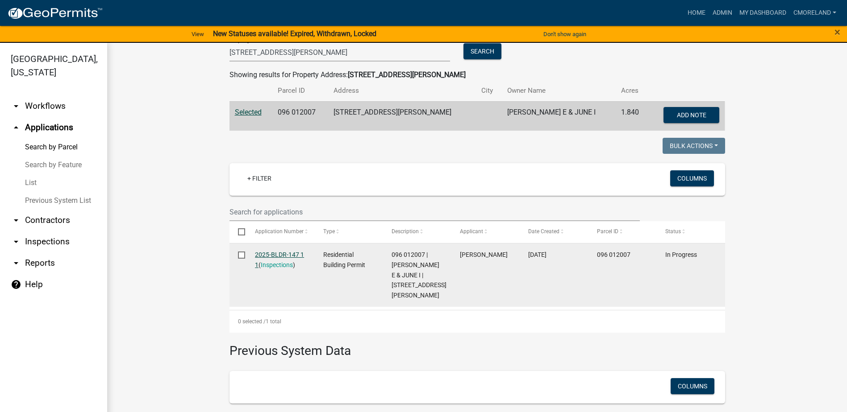
click at [271, 255] on link "2025-BLDR-147 1 1" at bounding box center [279, 259] width 49 height 17
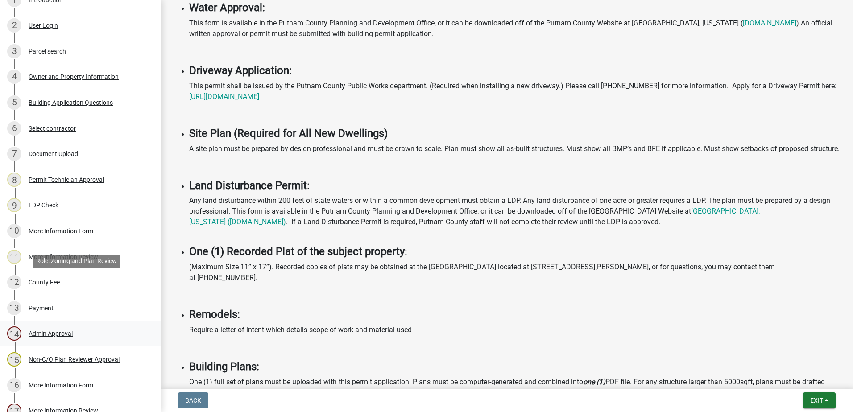
scroll to position [152, 0]
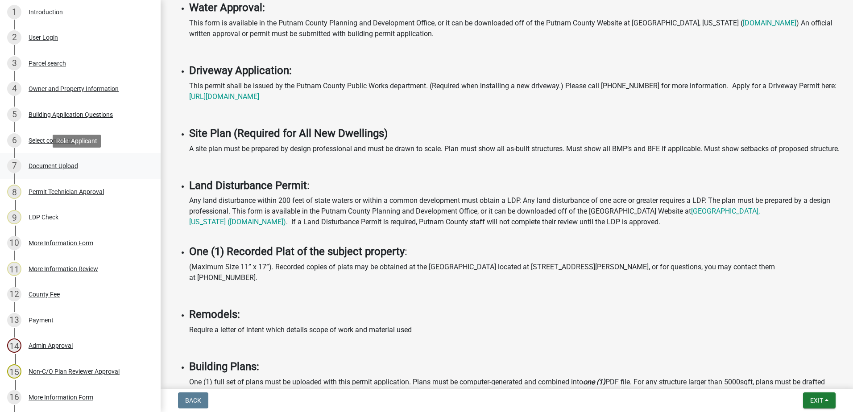
click at [56, 166] on div "Document Upload" at bounding box center [54, 166] width 50 height 6
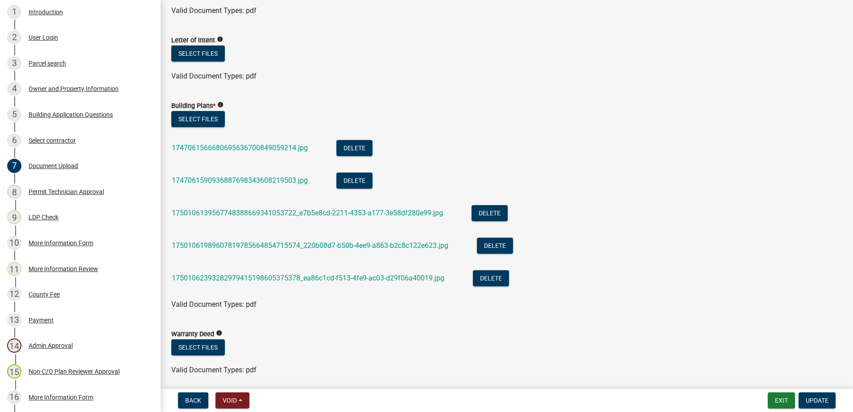
scroll to position [402, 0]
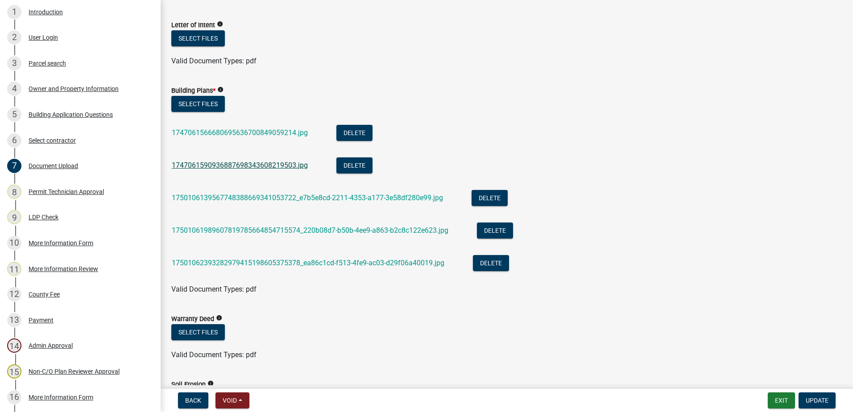
click at [229, 164] on link "1747061590936887698343608219503.jpg" at bounding box center [240, 165] width 136 height 8
click at [256, 261] on link "17501062393282979415198605375378_ea86c1cd-f513-4fe9-ac03-d29f06a40019.jpg" at bounding box center [308, 263] width 273 height 8
click at [224, 166] on link "1747061590936887698343608219503.jpg" at bounding box center [240, 165] width 136 height 8
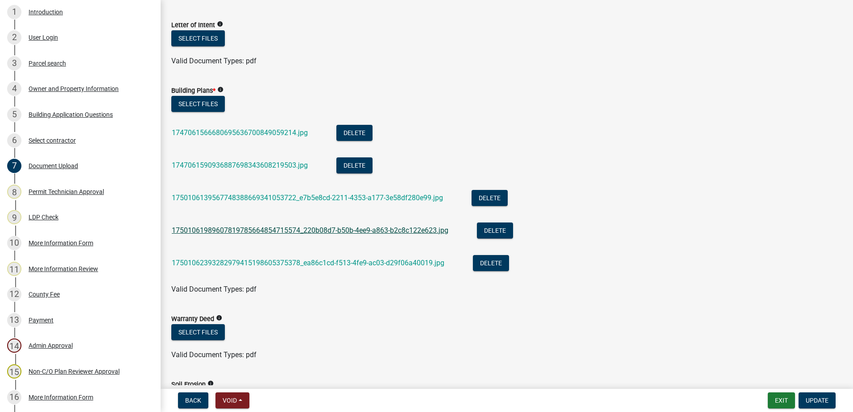
click at [231, 227] on link "17501061989607819785664854715574_220b08d7-b50b-4ee9-a863-b2c8c122e623.jpg" at bounding box center [310, 230] width 277 height 8
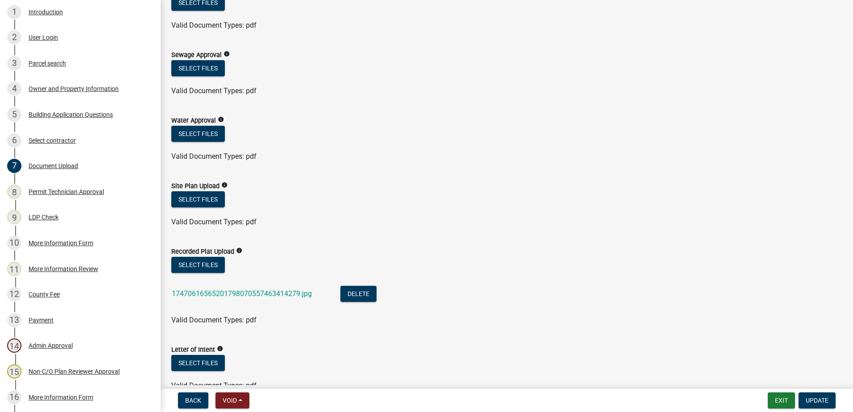
scroll to position [0, 0]
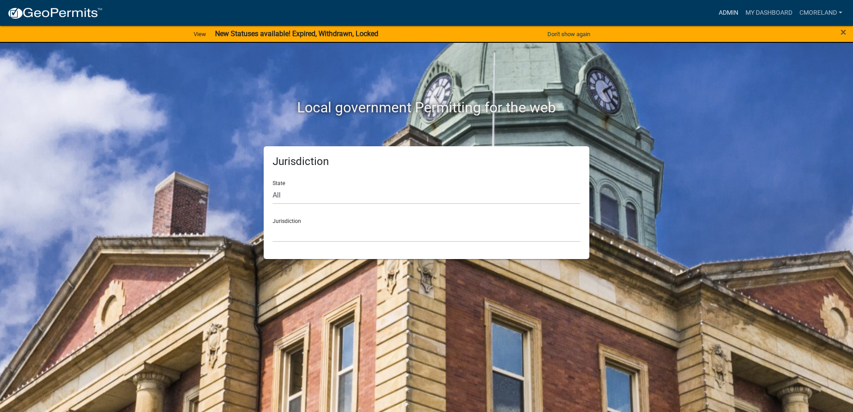
click at [727, 11] on link "Admin" at bounding box center [728, 12] width 27 height 17
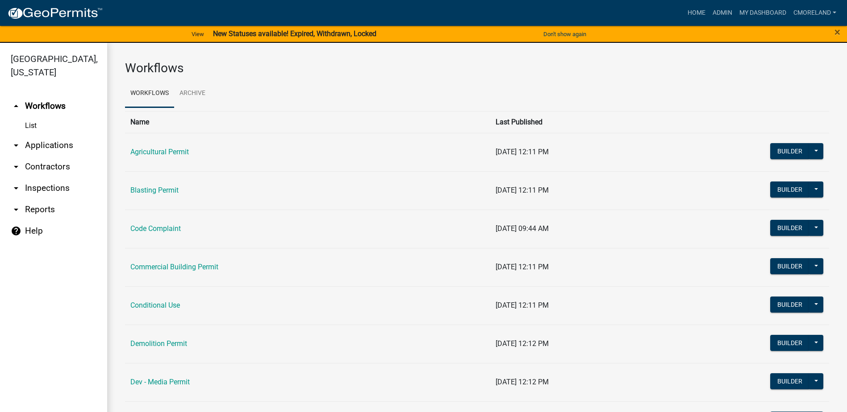
click at [61, 185] on link "arrow_drop_down Inspections" at bounding box center [53, 188] width 107 height 21
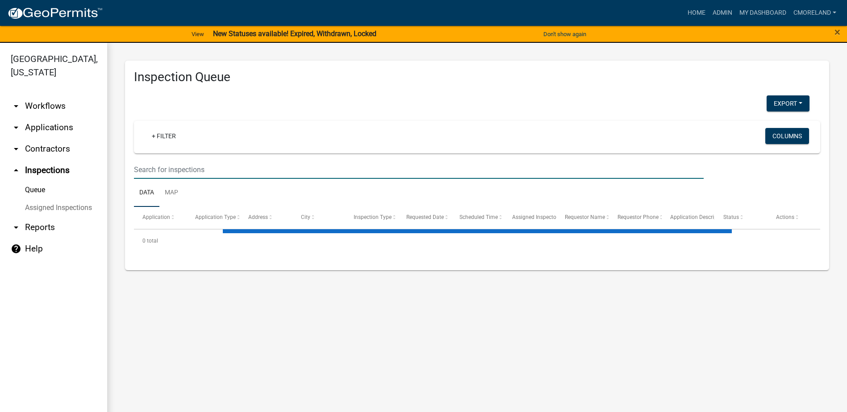
click at [145, 170] on input "text" at bounding box center [419, 170] width 570 height 18
select select "2: 50"
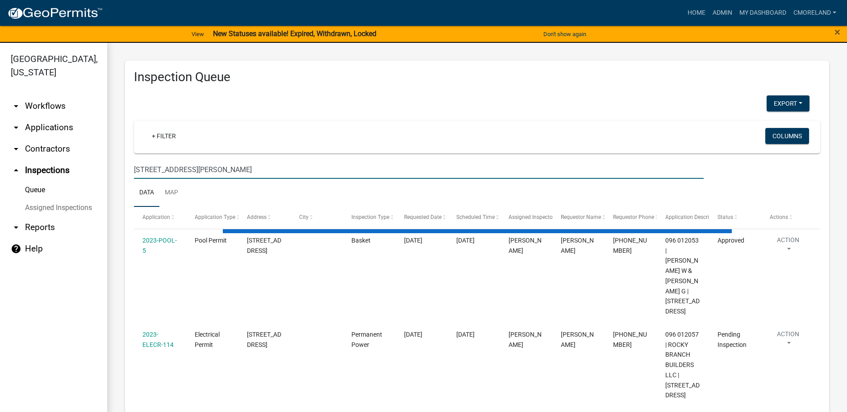
type input "[STREET_ADDRESS][PERSON_NAME]"
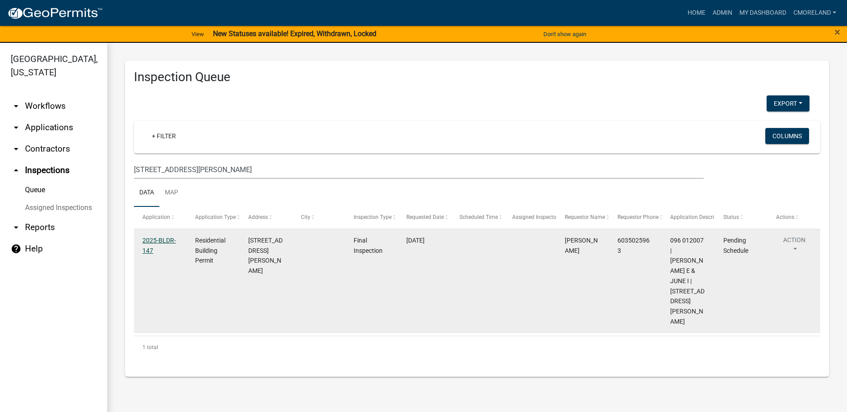
click at [157, 239] on link "2025-BLDR-147" at bounding box center [158, 245] width 33 height 17
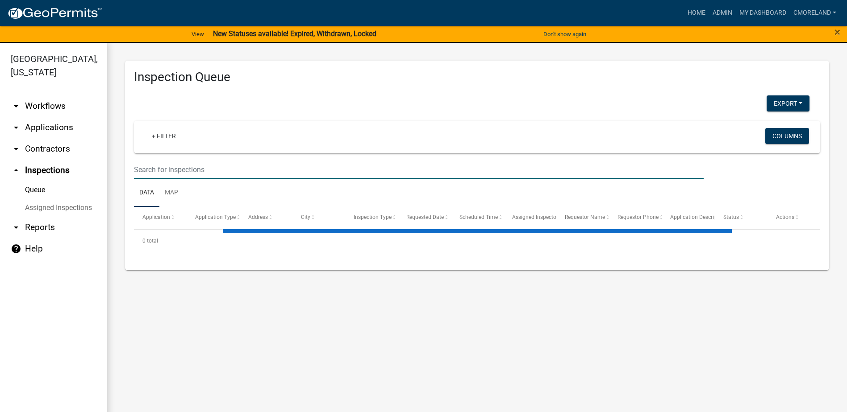
click at [166, 168] on input "text" at bounding box center [419, 170] width 570 height 18
select select "2: 50"
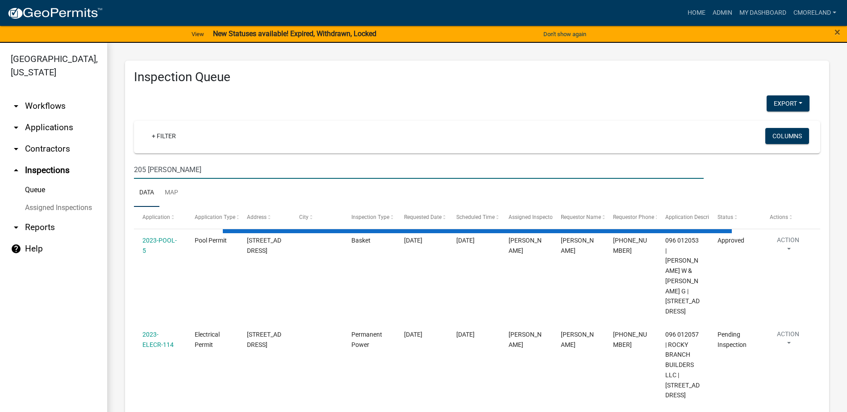
type input "205 alexander rd"
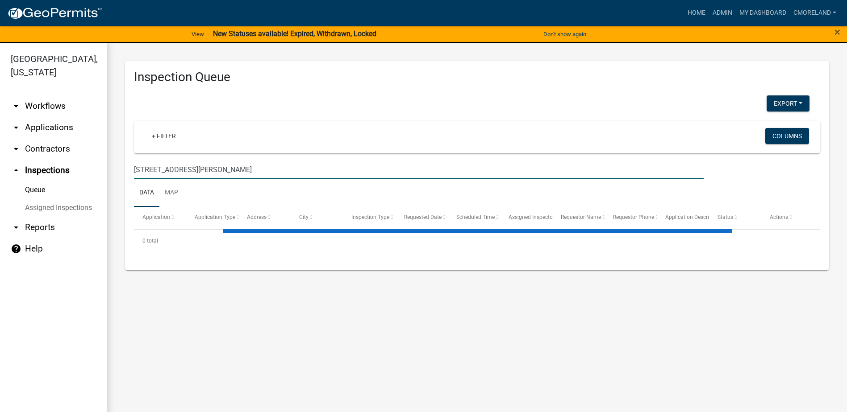
select select "2: 50"
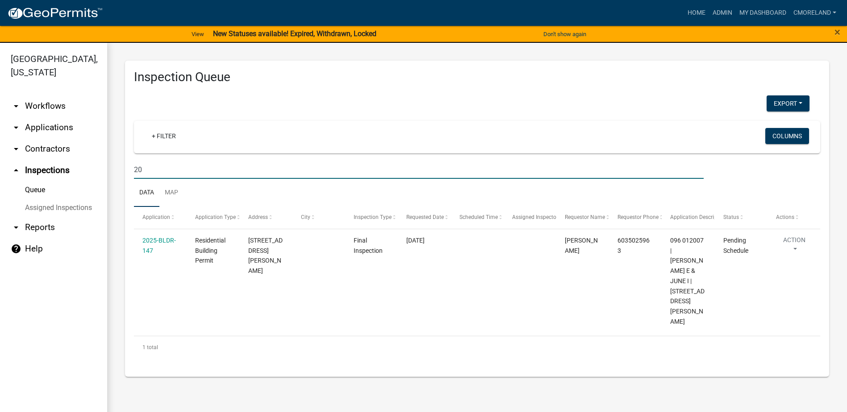
type input "2"
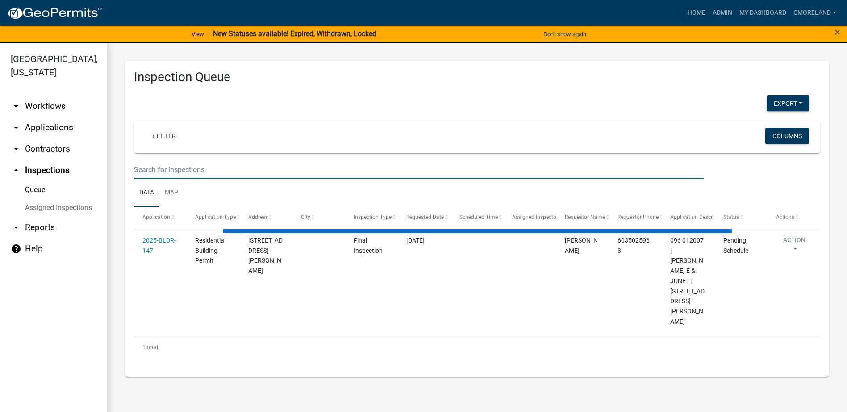
select select "2: 50"
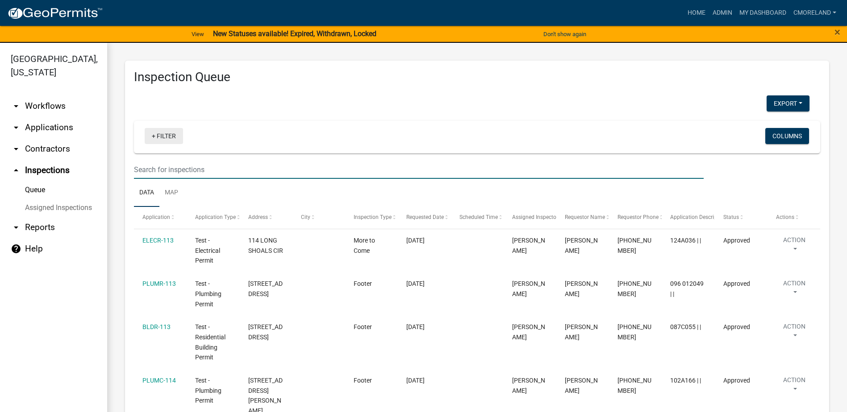
click at [170, 136] on link "+ Filter" at bounding box center [164, 136] width 38 height 16
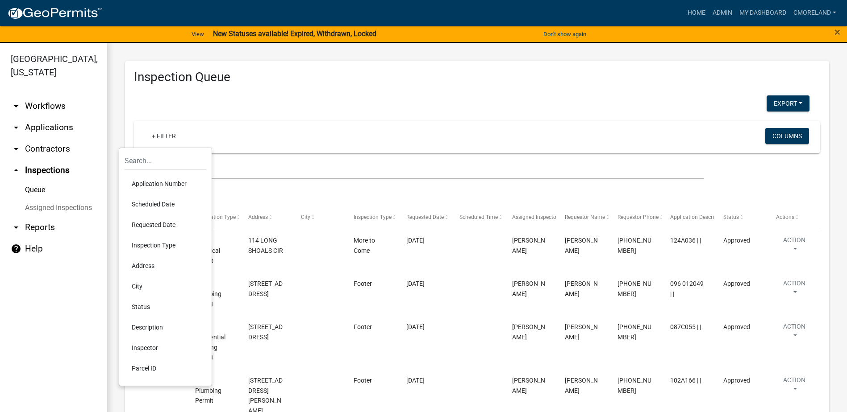
click at [154, 203] on li "Scheduled Date" at bounding box center [166, 204] width 82 height 21
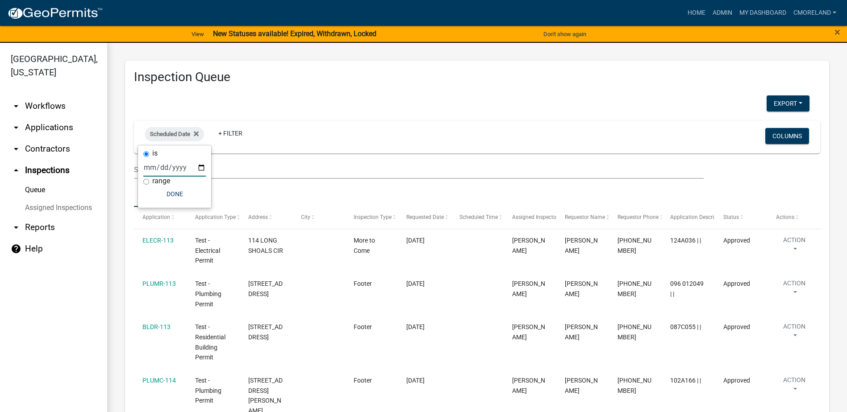
click at [201, 165] on input "date" at bounding box center [174, 167] width 62 height 18
type input "[DATE]"
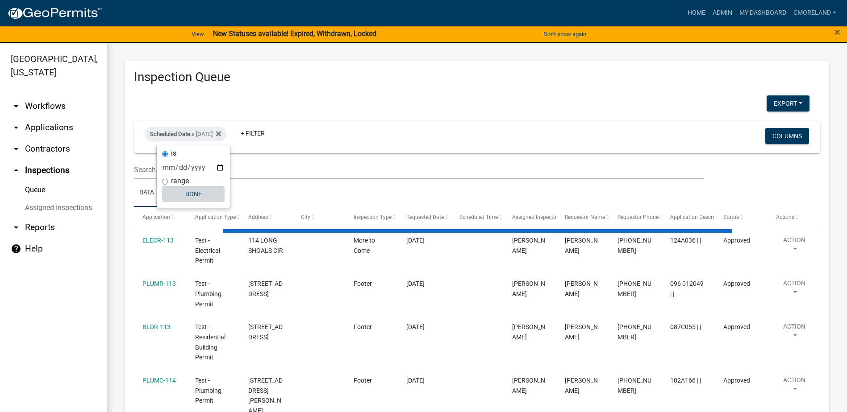
click at [201, 193] on button "Done" at bounding box center [193, 194] width 62 height 16
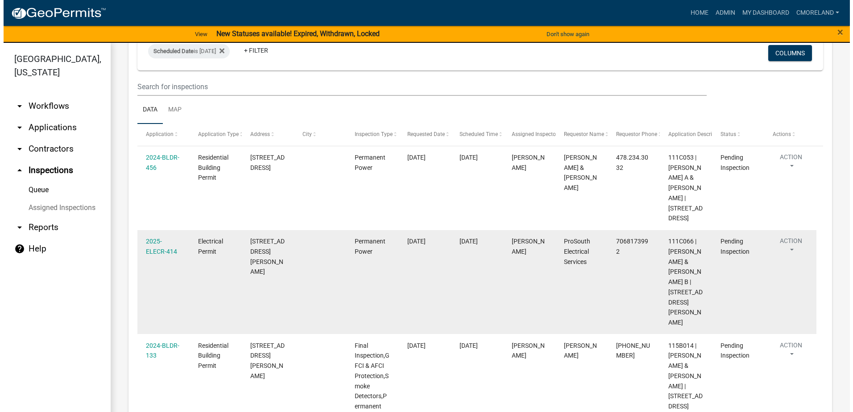
scroll to position [89, 0]
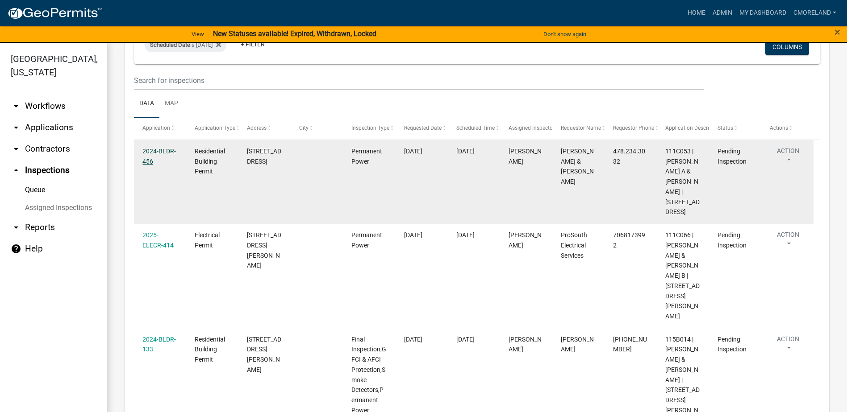
click at [166, 148] on link "2024-BLDR-456" at bounding box center [158, 156] width 33 height 17
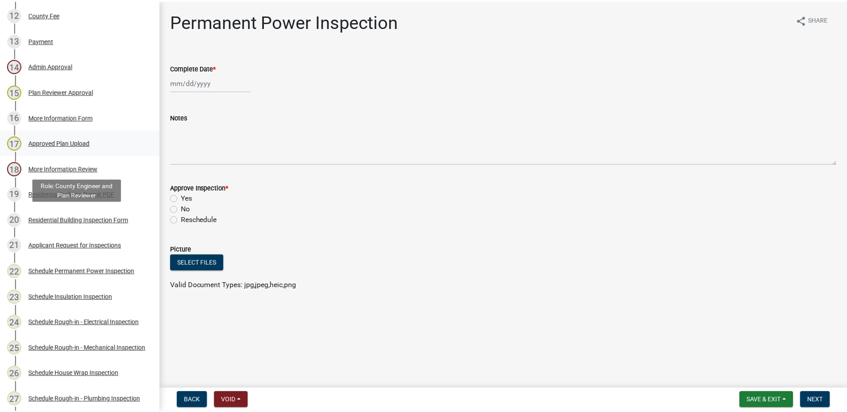
scroll to position [446, 0]
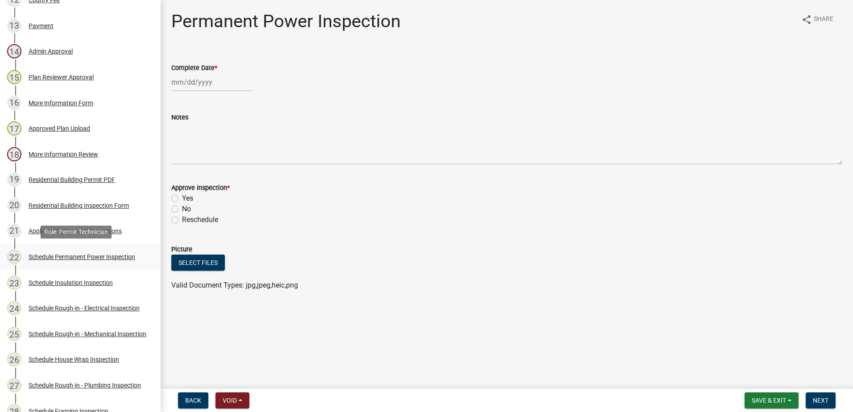
click at [59, 255] on div "Schedule Permanent Power Inspection" at bounding box center [82, 257] width 107 height 6
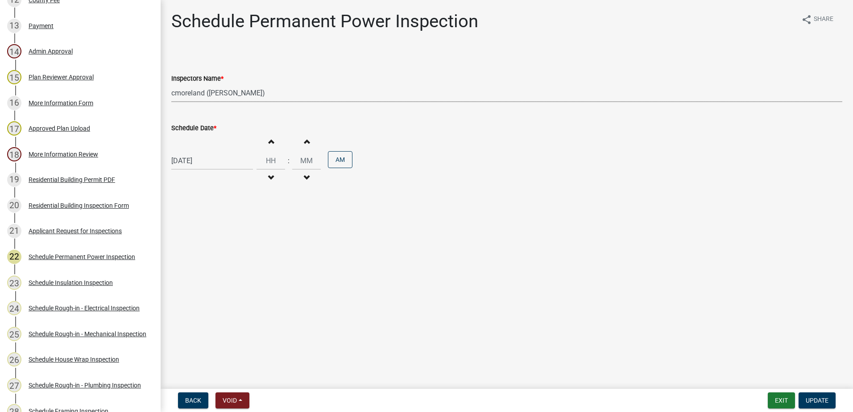
click at [285, 98] on select "Select Item... mrivera (Michele Rivera) jstokes (Jerry Stokes) asmith105 (Antho…" at bounding box center [506, 93] width 671 height 18
select select "07642ab0-564c-47bb-824b-0ccf2da83593"
click at [171, 84] on select "Select Item... mrivera (Michele Rivera) jstokes (Jerry Stokes) asmith105 (Antho…" at bounding box center [506, 93] width 671 height 18
click at [822, 397] on span "Update" at bounding box center [817, 400] width 23 height 7
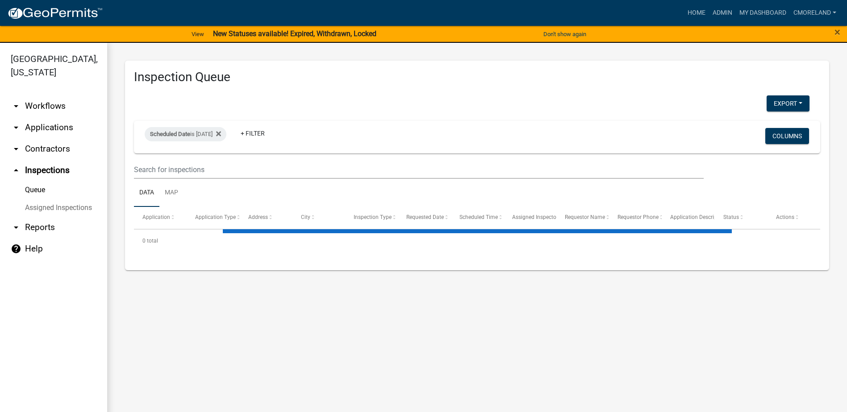
select select "2: 50"
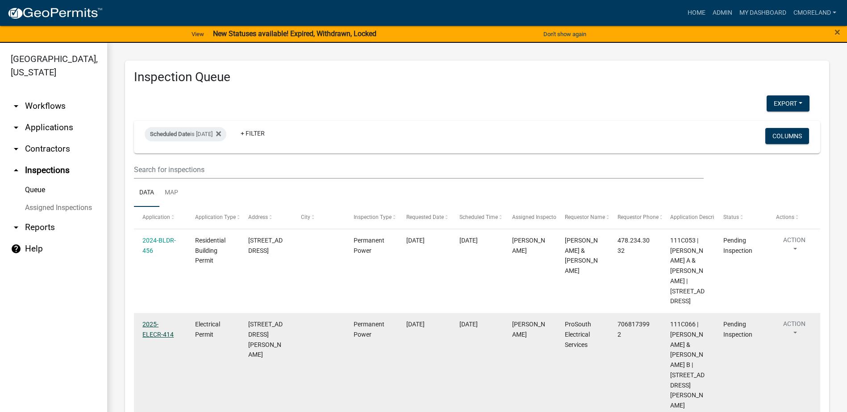
click at [159, 332] on link "2025-ELECR-414" at bounding box center [157, 329] width 31 height 17
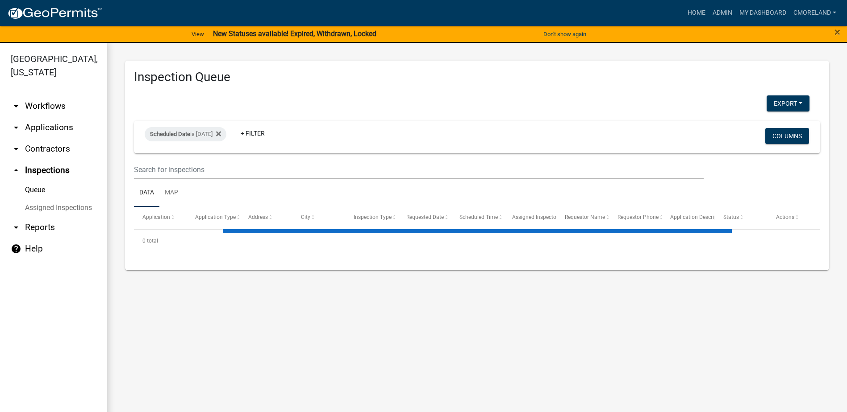
select select "2: 50"
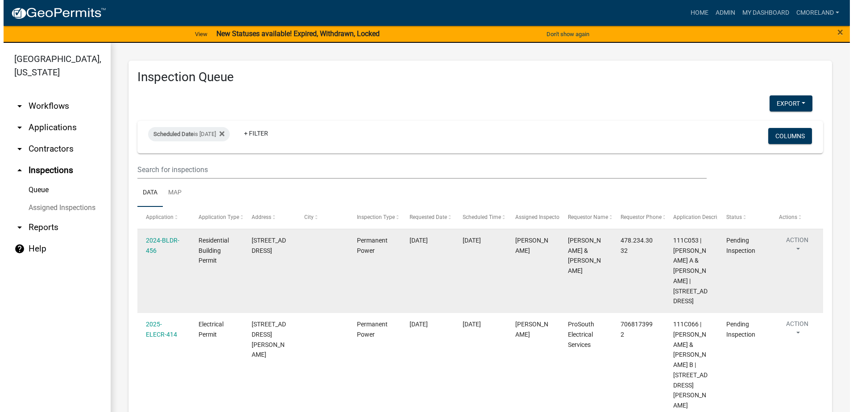
scroll to position [45, 0]
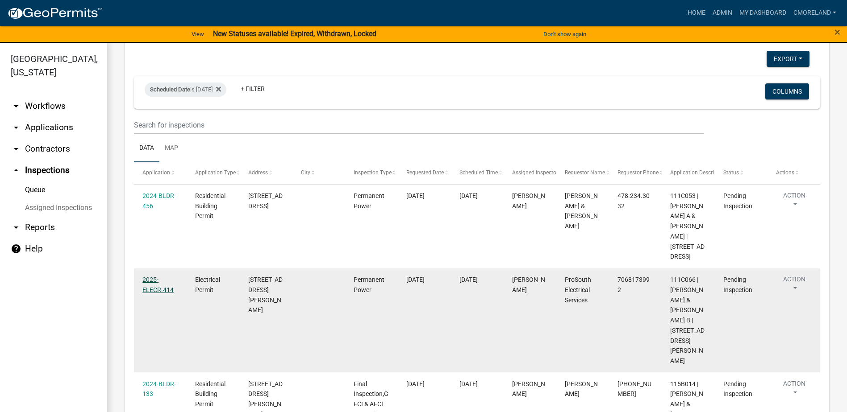
click at [163, 287] on link "2025-ELECR-414" at bounding box center [157, 284] width 31 height 17
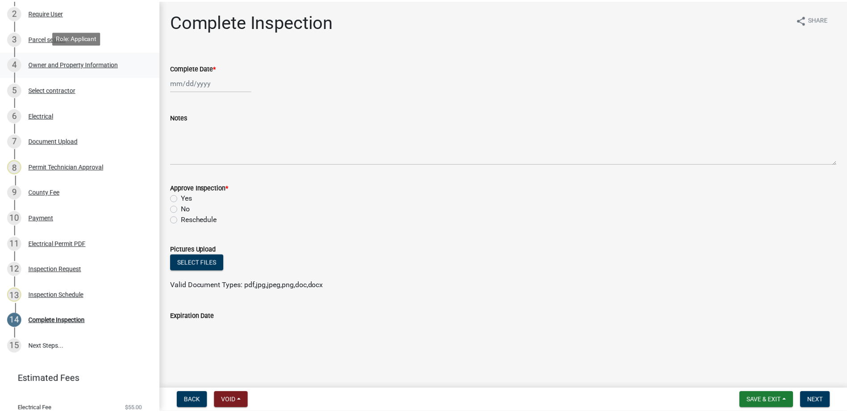
scroll to position [179, 0]
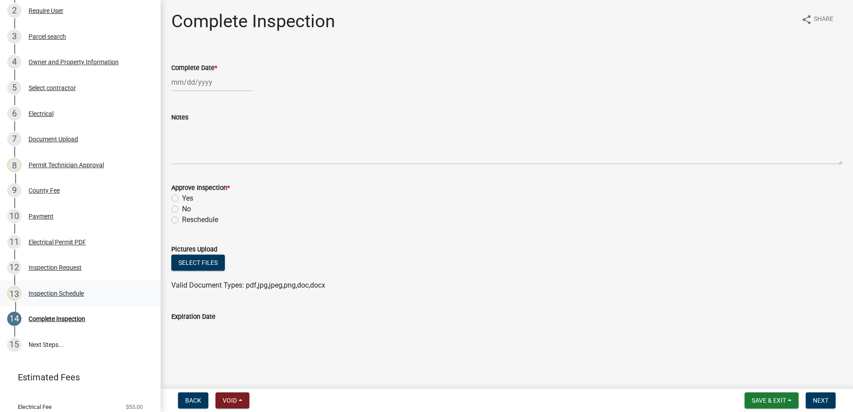
click at [46, 293] on div "Inspection Schedule" at bounding box center [56, 294] width 55 height 6
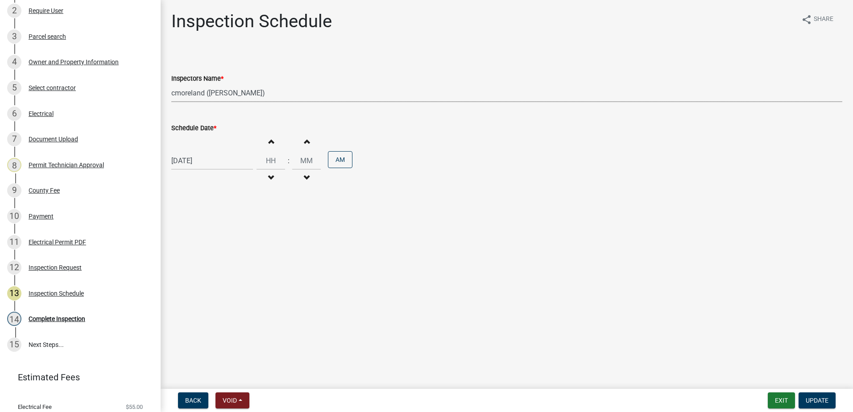
click at [281, 93] on select "Select Item... mrivera (Michele Rivera) jstokes (Jerry Stokes) asmith105 (Antho…" at bounding box center [506, 93] width 671 height 18
select select "07642ab0-564c-47bb-824b-0ccf2da83593"
click at [171, 84] on select "Select Item... mrivera (Michele Rivera) jstokes (Jerry Stokes) asmith105 (Antho…" at bounding box center [506, 93] width 671 height 18
click at [818, 398] on span "Update" at bounding box center [817, 400] width 23 height 7
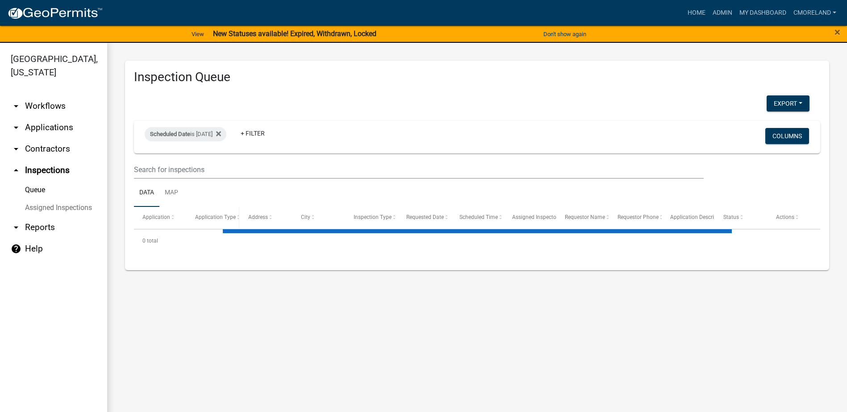
select select "2: 50"
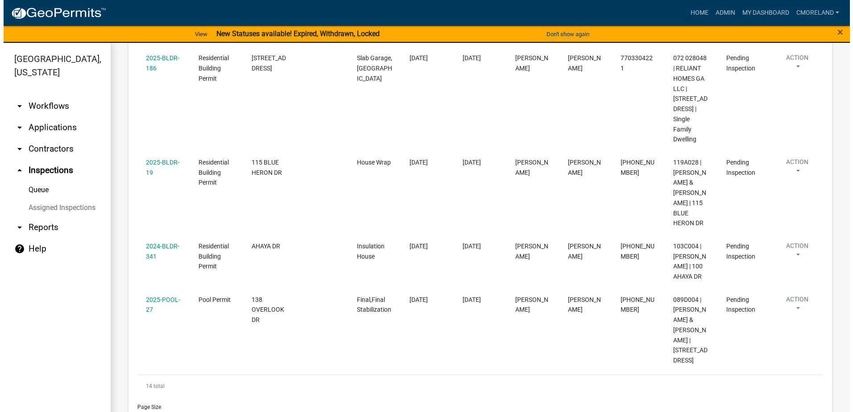
scroll to position [1121, 0]
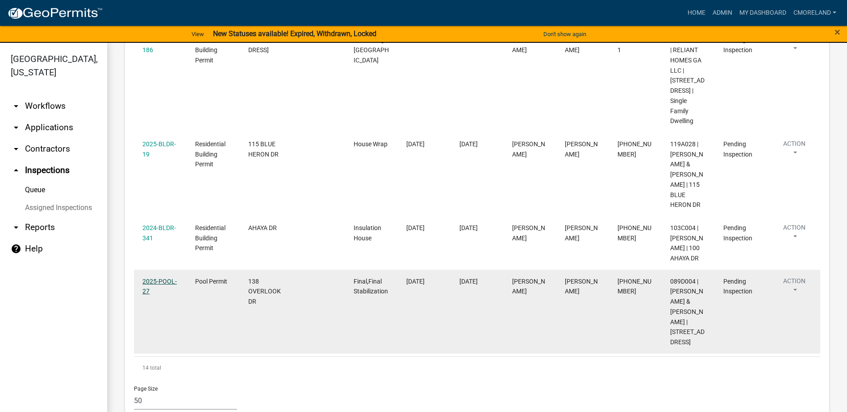
click at [150, 278] on link "2025-POOL-27" at bounding box center [159, 286] width 34 height 17
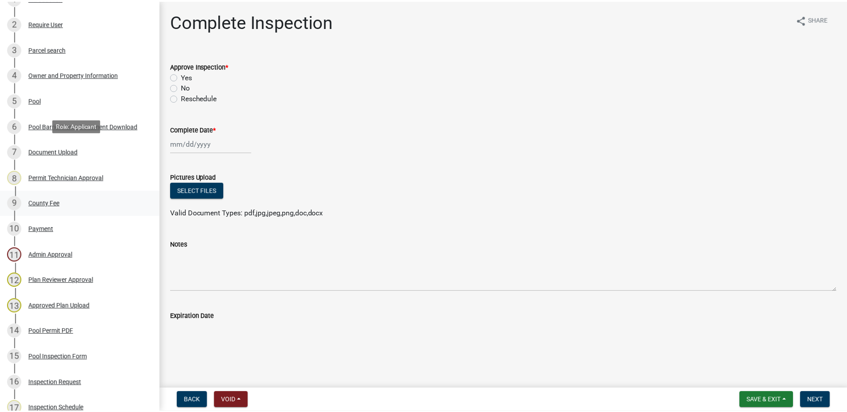
scroll to position [223, 0]
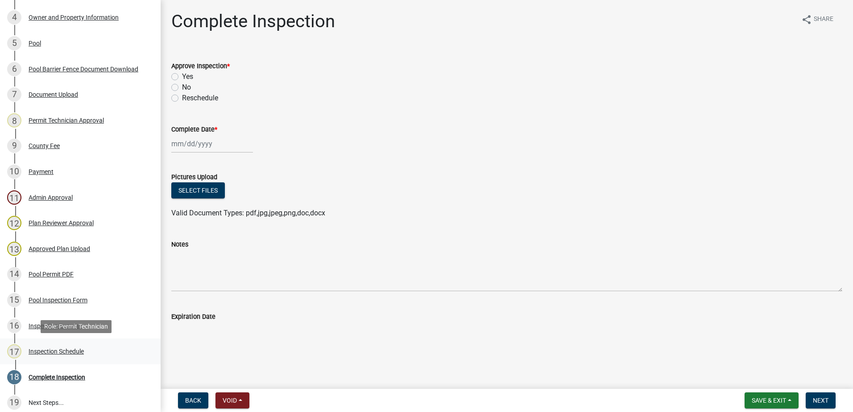
click at [68, 350] on div "Inspection Schedule" at bounding box center [56, 352] width 55 height 6
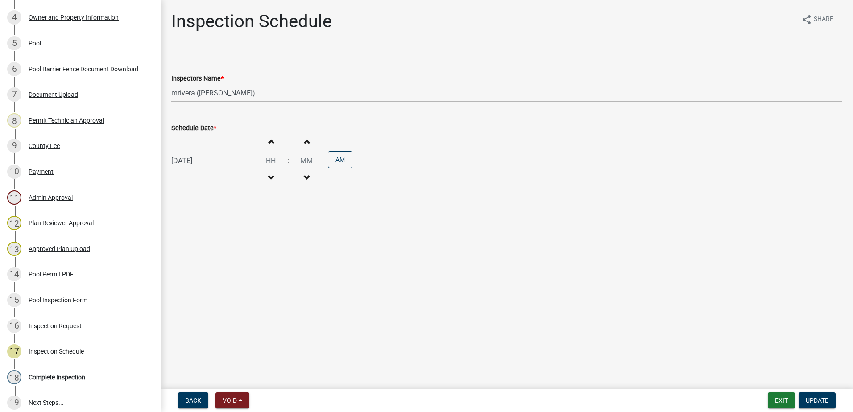
click at [270, 96] on select "Select Item... mrivera (Michele Rivera) jstokes (Jerry Stokes) asmith105 (Antho…" at bounding box center [506, 93] width 671 height 18
select select "a0ea4169-8540-4a2c-b9f4-cf4c1ffdeb95"
click at [171, 84] on select "Select Item... mrivera (Michele Rivera) jstokes (Jerry Stokes) asmith105 (Antho…" at bounding box center [506, 93] width 671 height 18
click at [811, 397] on span "Update" at bounding box center [817, 400] width 23 height 7
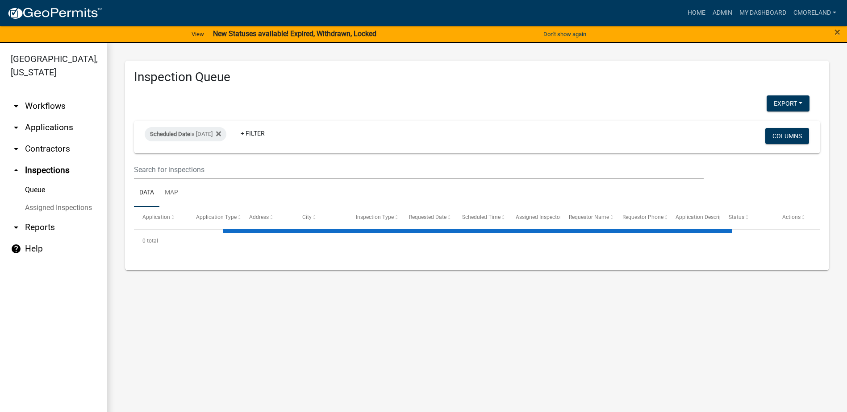
select select "2: 50"
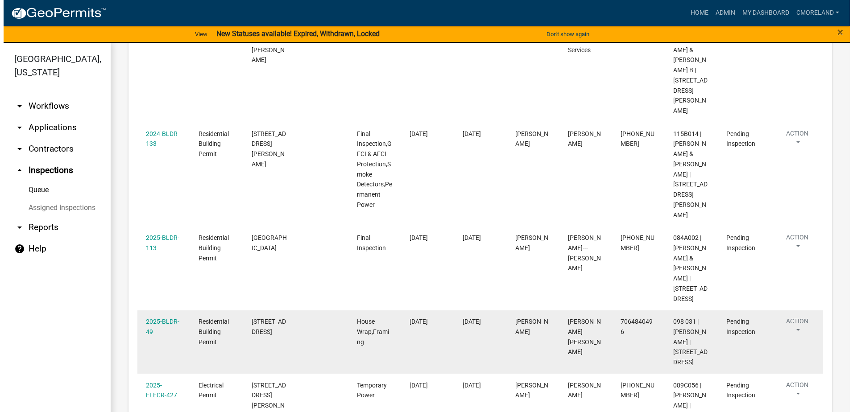
scroll to position [273, 0]
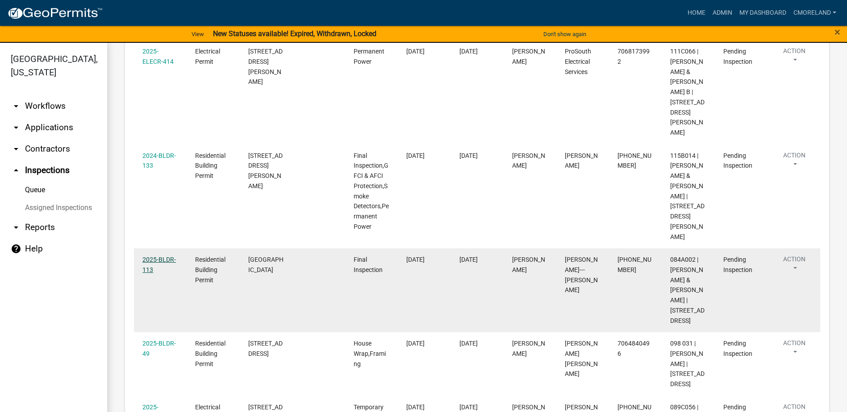
click at [165, 256] on link "2025-BLDR-113" at bounding box center [158, 264] width 33 height 17
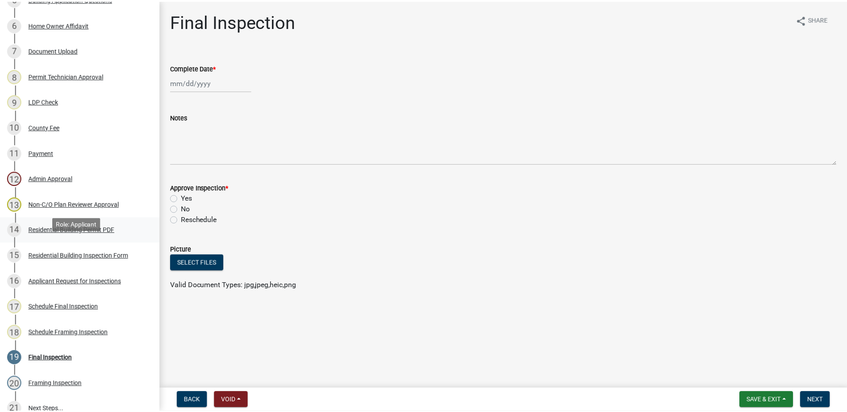
scroll to position [357, 0]
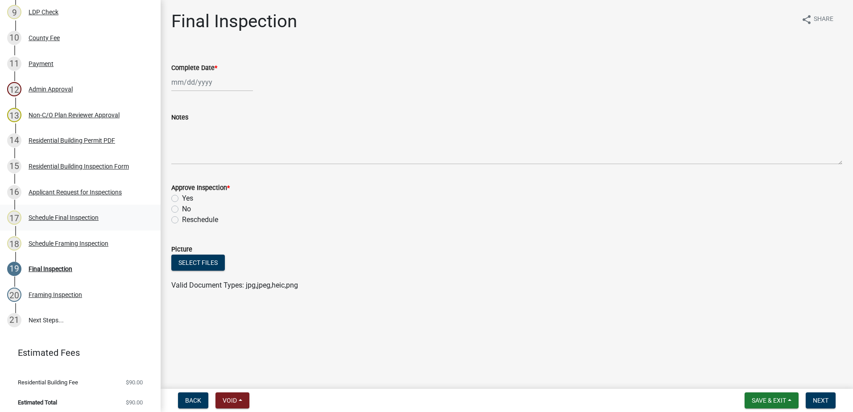
click at [60, 217] on div "Schedule Final Inspection" at bounding box center [64, 218] width 70 height 6
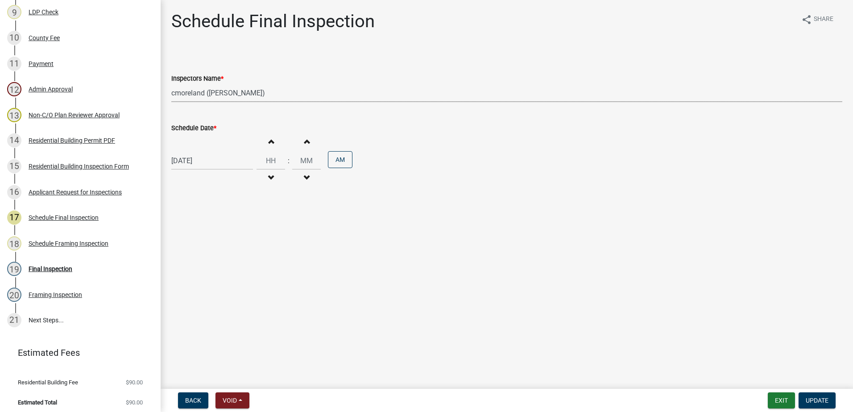
click at [280, 96] on select "Select Item... mrivera (Michele Rivera) jstokes (Jerry Stokes) asmith105 (Antho…" at bounding box center [506, 93] width 671 height 18
select select "07642ab0-564c-47bb-824b-0ccf2da83593"
click at [171, 84] on select "Select Item... mrivera (Michele Rivera) jstokes (Jerry Stokes) asmith105 (Antho…" at bounding box center [506, 93] width 671 height 18
click at [809, 400] on span "Update" at bounding box center [817, 400] width 23 height 7
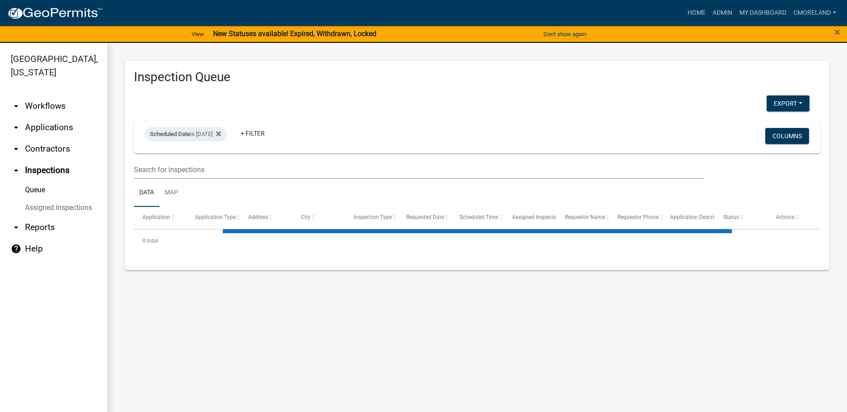
select select "2: 50"
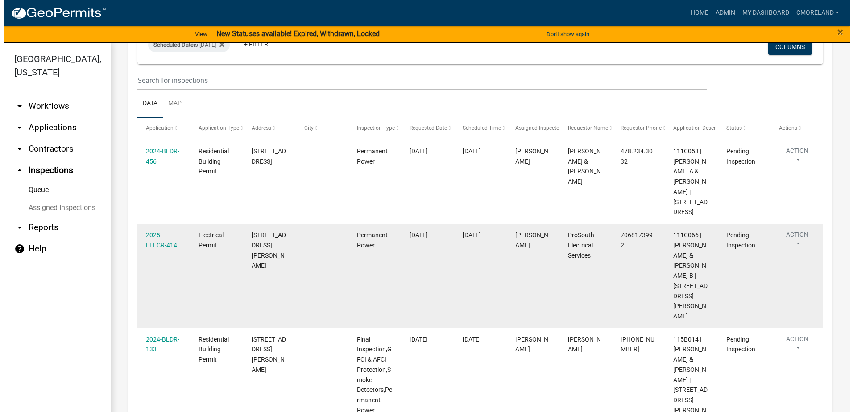
scroll to position [134, 0]
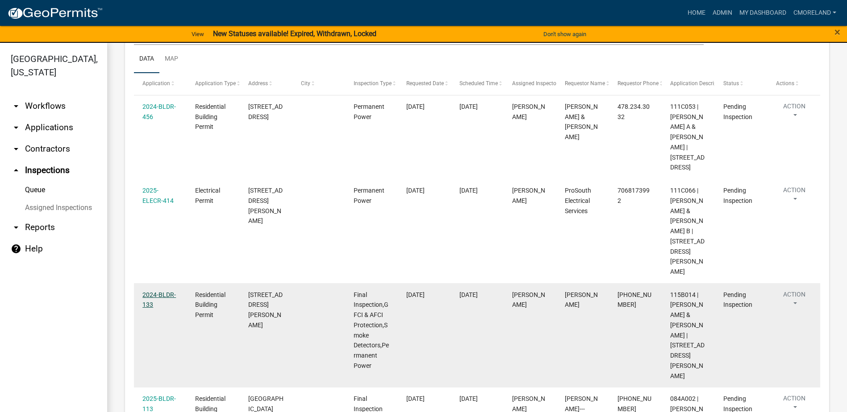
click at [165, 291] on link "2024-BLDR-133" at bounding box center [158, 299] width 33 height 17
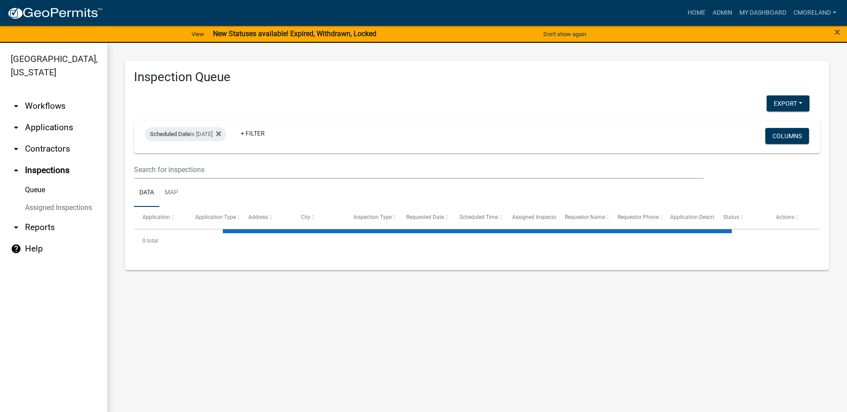
select select "2: 50"
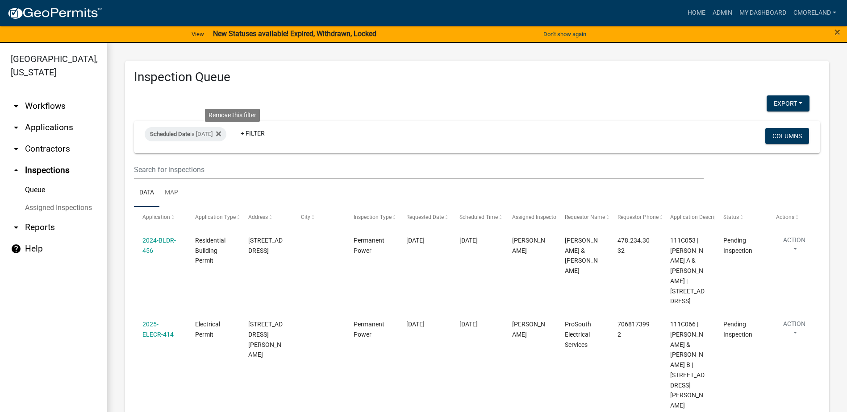
click at [221, 130] on fa-icon at bounding box center [216, 134] width 8 height 14
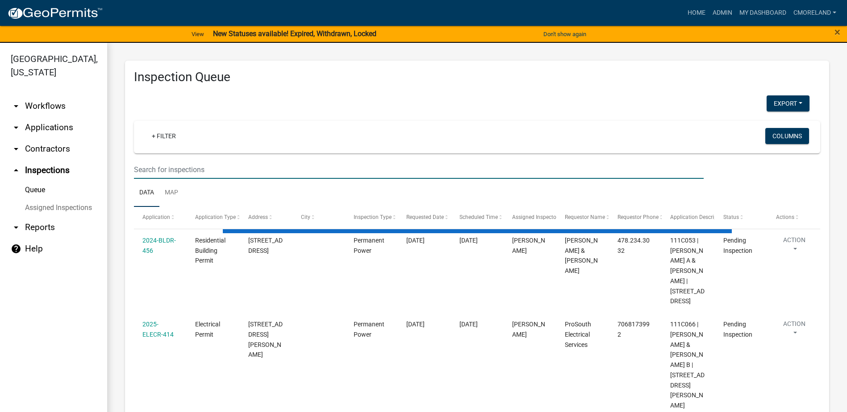
click at [204, 168] on input "text" at bounding box center [419, 170] width 570 height 18
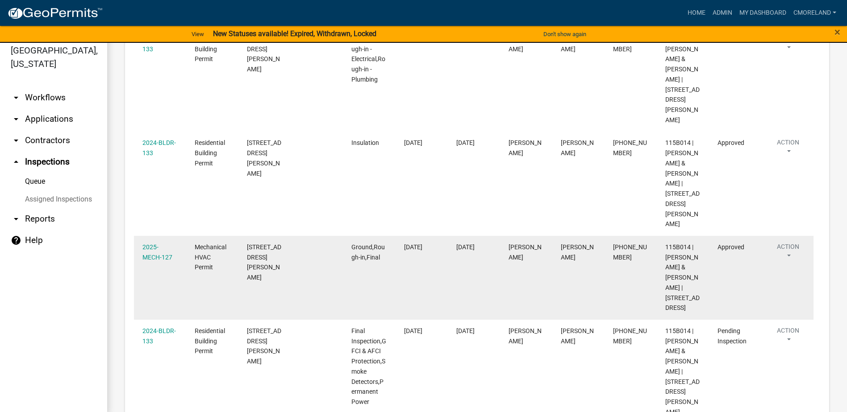
scroll to position [11, 0]
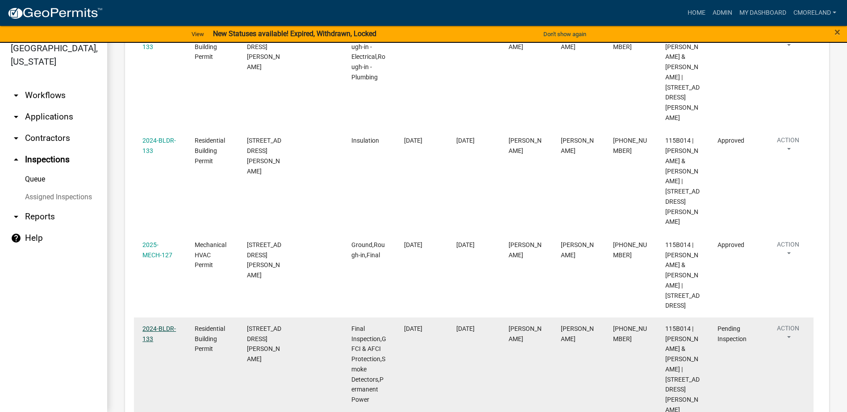
type input "108 fletcher"
click at [160, 325] on link "2024-BLDR-133" at bounding box center [158, 333] width 33 height 17
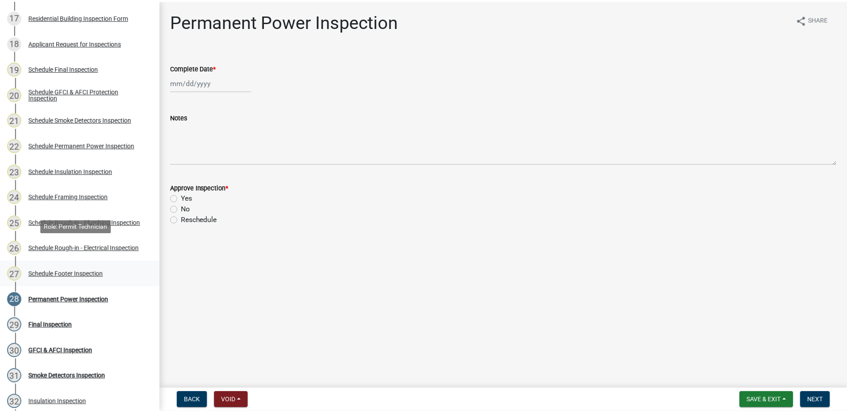
scroll to position [580, 0]
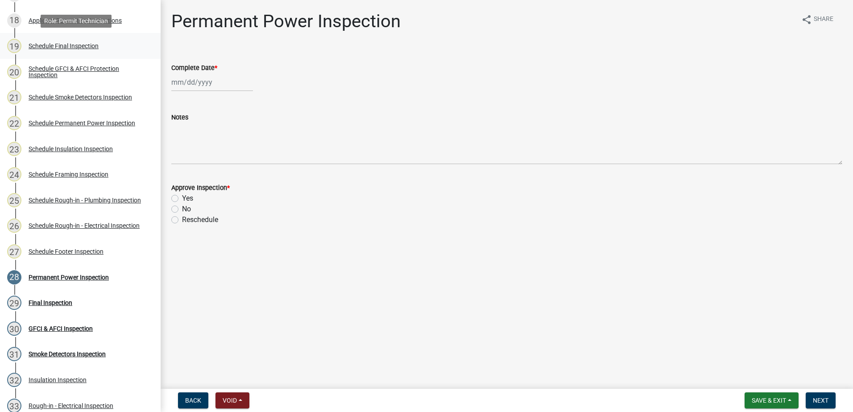
click at [70, 46] on div "Schedule Final Inspection" at bounding box center [64, 46] width 70 height 6
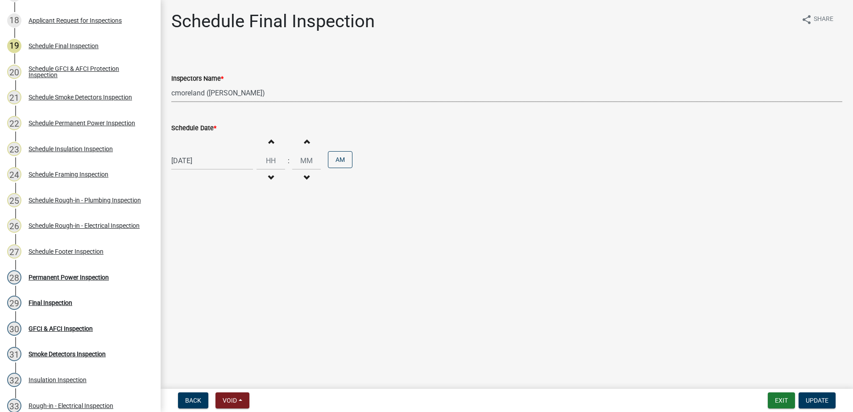
click at [279, 97] on select "Select Item... mrivera (Michele Rivera) jstokes (Jerry Stokes) asmith105 (Antho…" at bounding box center [506, 93] width 671 height 18
select select "07642ab0-564c-47bb-824b-0ccf2da83593"
click at [171, 84] on select "Select Item... mrivera (Michele Rivera) jstokes (Jerry Stokes) asmith105 (Antho…" at bounding box center [506, 93] width 671 height 18
click at [812, 399] on span "Update" at bounding box center [817, 400] width 23 height 7
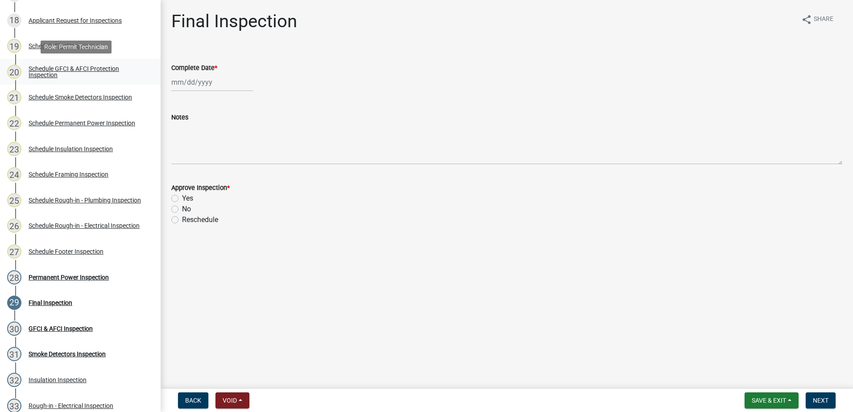
click at [60, 70] on div "Schedule GFCI & AFCI Protection Inspection" at bounding box center [88, 72] width 118 height 12
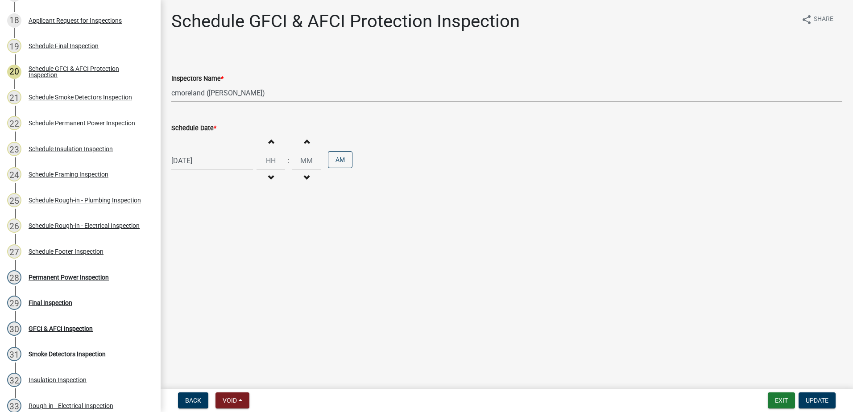
click at [284, 95] on select "Select Item... mrivera (Michele Rivera) jstokes (Jerry Stokes) asmith105 (Antho…" at bounding box center [506, 93] width 671 height 18
select select "07642ab0-564c-47bb-824b-0ccf2da83593"
click at [171, 84] on select "Select Item... mrivera (Michele Rivera) jstokes (Jerry Stokes) asmith105 (Antho…" at bounding box center [506, 93] width 671 height 18
click at [810, 398] on span "Update" at bounding box center [817, 400] width 23 height 7
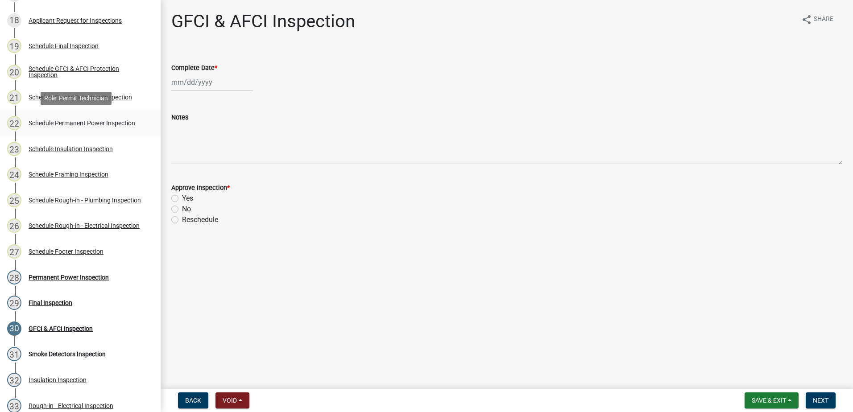
click at [81, 123] on div "Schedule Permanent Power Inspection" at bounding box center [82, 123] width 107 height 6
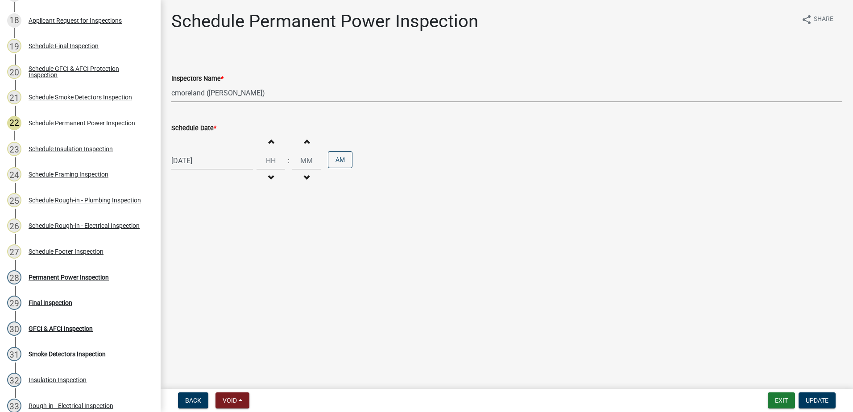
click at [279, 94] on select "Select Item... mrivera (Michele Rivera) jstokes (Jerry Stokes) asmith105 (Antho…" at bounding box center [506, 93] width 671 height 18
select select "07642ab0-564c-47bb-824b-0ccf2da83593"
click at [171, 84] on select "Select Item... mrivera (Michele Rivera) jstokes (Jerry Stokes) asmith105 (Antho…" at bounding box center [506, 93] width 671 height 18
click at [819, 399] on span "Update" at bounding box center [817, 400] width 23 height 7
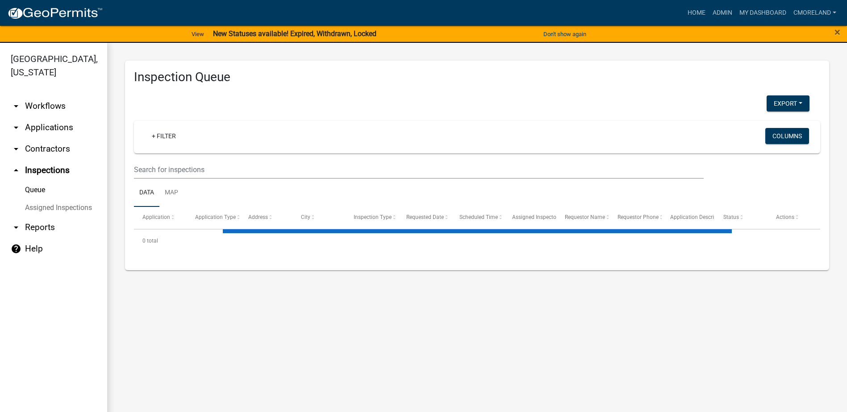
select select "2: 50"
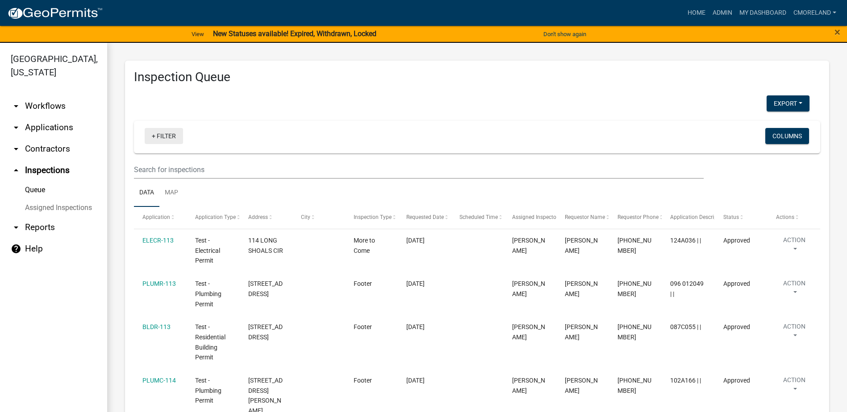
click at [169, 136] on link "+ Filter" at bounding box center [164, 136] width 38 height 16
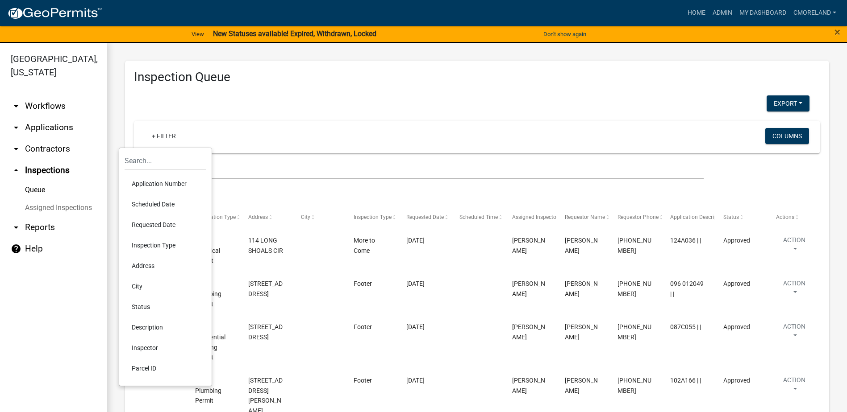
click at [156, 203] on li "Scheduled Date" at bounding box center [166, 204] width 82 height 21
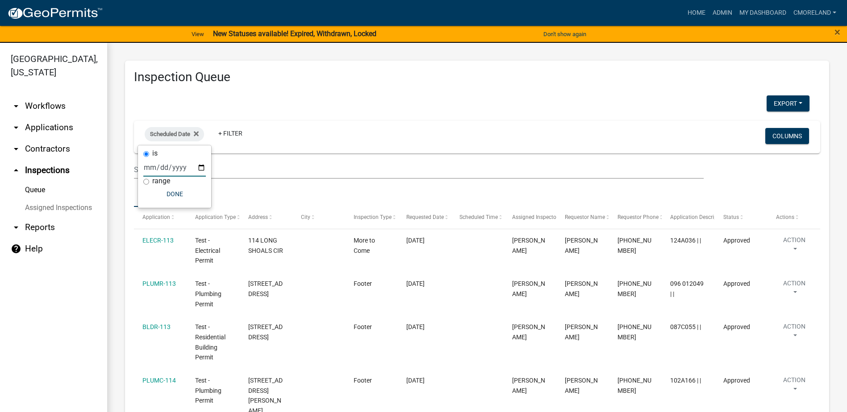
click at [200, 167] on input "date" at bounding box center [174, 167] width 62 height 18
type input "[DATE]"
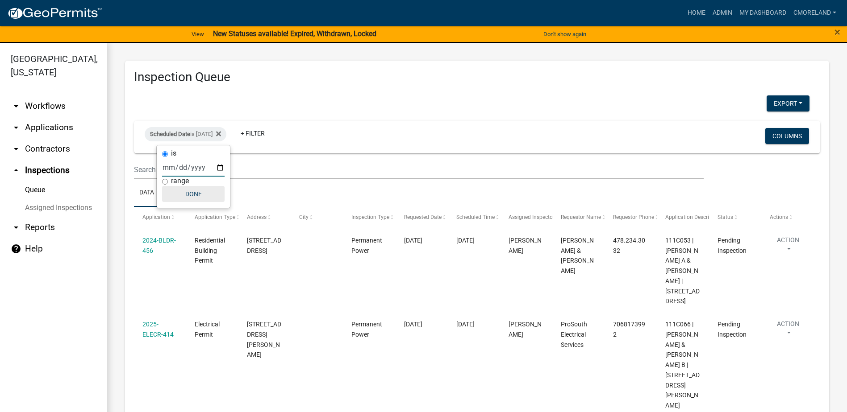
click at [198, 195] on button "Done" at bounding box center [193, 194] width 62 height 16
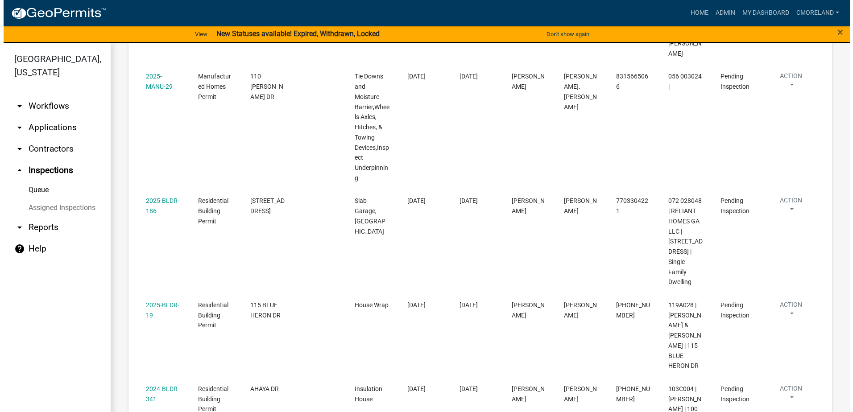
scroll to position [982, 0]
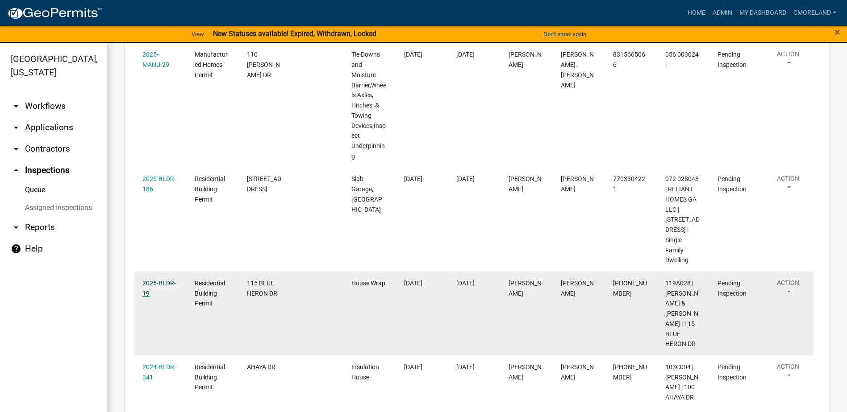
click at [161, 280] on link "2025-BLDR-19" at bounding box center [158, 288] width 33 height 17
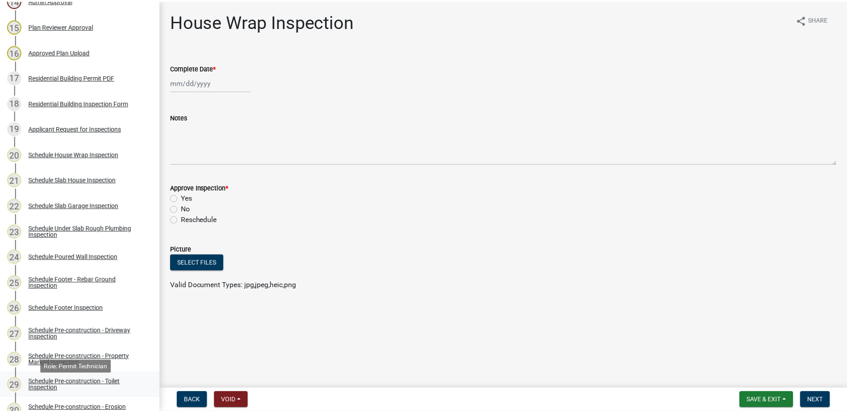
scroll to position [491, 0]
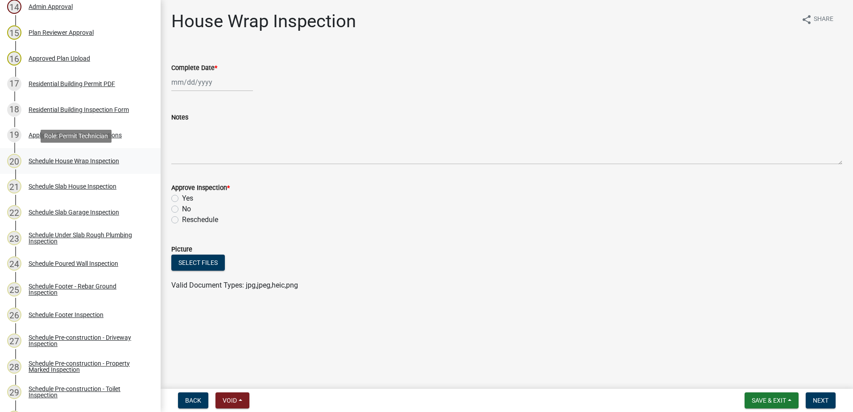
click at [97, 160] on div "Schedule House Wrap Inspection" at bounding box center [74, 161] width 91 height 6
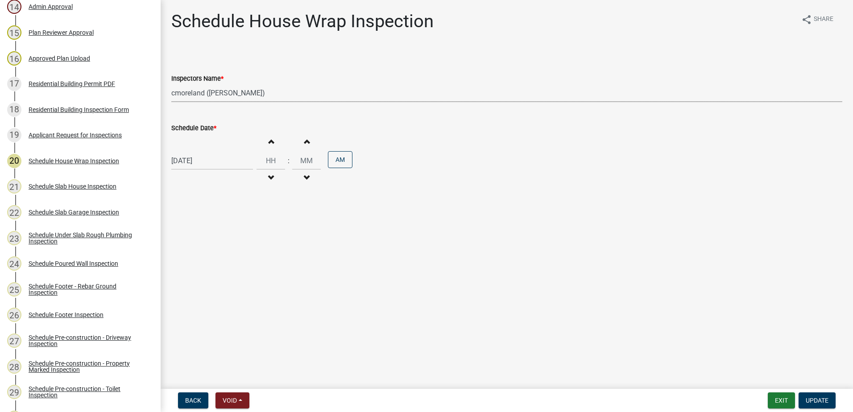
click at [275, 95] on select "Select Item... mrivera (Michele Rivera) jstokes (Jerry Stokes) asmith105 (Antho…" at bounding box center [506, 93] width 671 height 18
select select "07642ab0-564c-47bb-824b-0ccf2da83593"
click at [171, 84] on select "Select Item... mrivera (Michele Rivera) jstokes (Jerry Stokes) asmith105 (Antho…" at bounding box center [506, 93] width 671 height 18
click at [818, 402] on span "Update" at bounding box center [817, 400] width 23 height 7
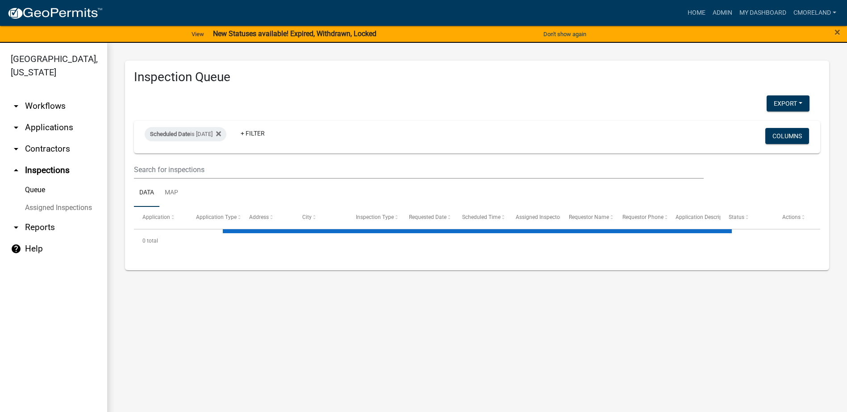
select select "2: 50"
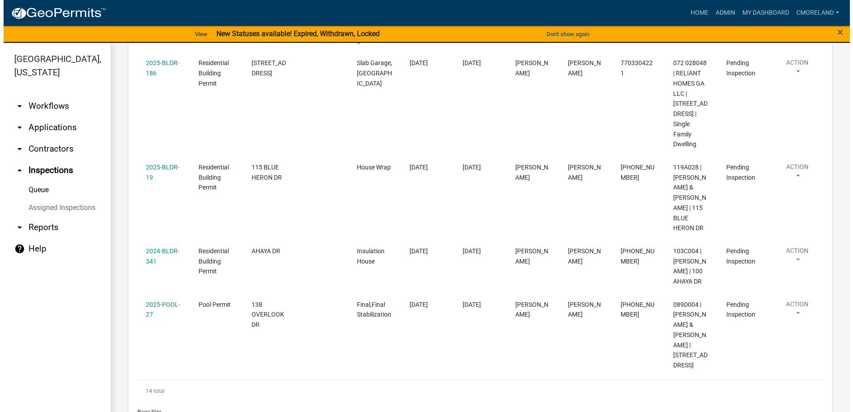
scroll to position [1121, 0]
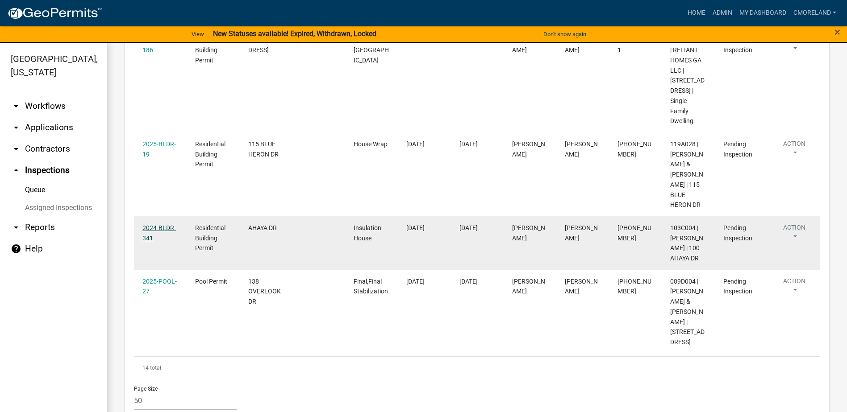
click at [162, 225] on link "2024-BLDR-341" at bounding box center [158, 233] width 33 height 17
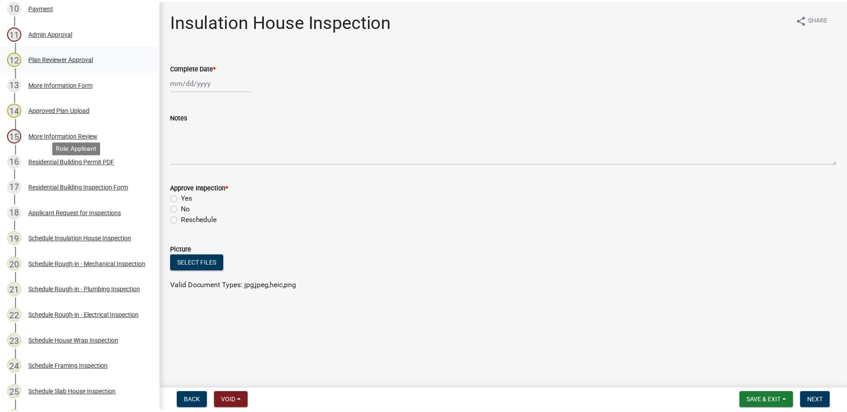
scroll to position [402, 0]
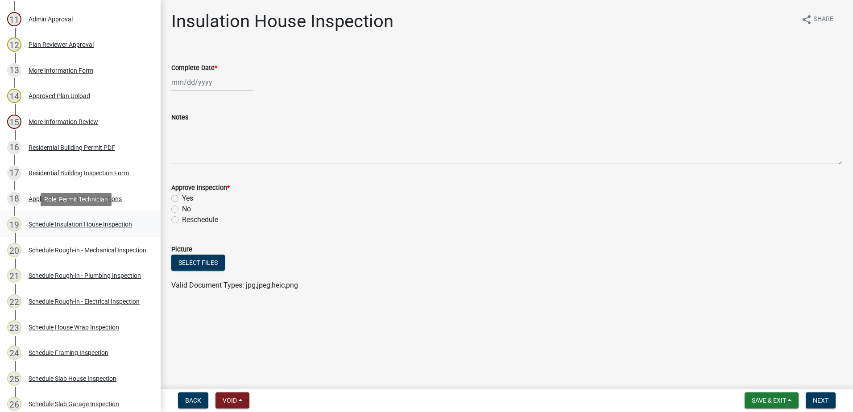
click at [83, 223] on div "Schedule Insulation House Inspection" at bounding box center [81, 224] width 104 height 6
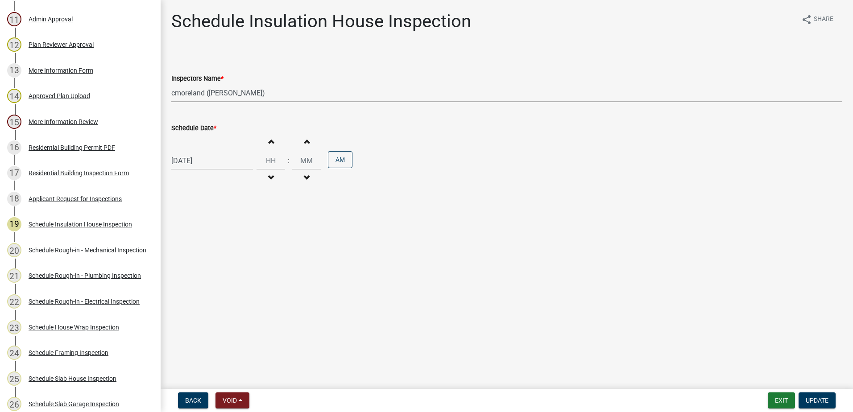
click at [290, 95] on select "Select Item... mrivera (Michele Rivera) jstokes (Jerry Stokes) asmith105 (Antho…" at bounding box center [506, 93] width 671 height 18
select select "07642ab0-564c-47bb-824b-0ccf2da83593"
click at [171, 84] on select "Select Item... mrivera (Michele Rivera) jstokes (Jerry Stokes) asmith105 (Antho…" at bounding box center [506, 93] width 671 height 18
click at [820, 397] on span "Update" at bounding box center [817, 400] width 23 height 7
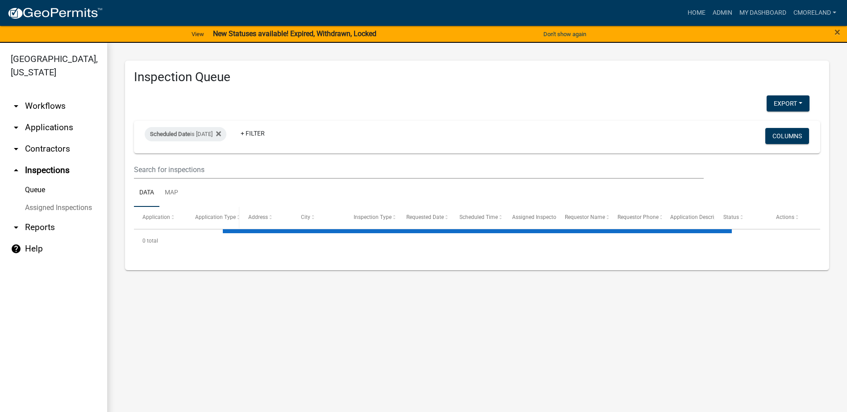
select select "2: 50"
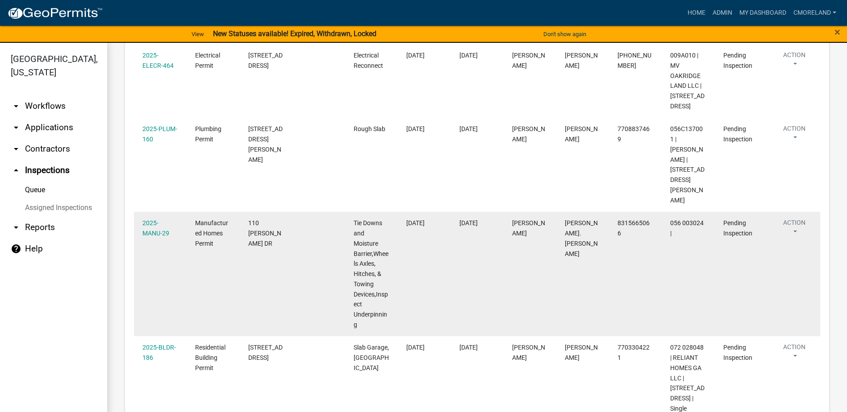
scroll to position [1032, 0]
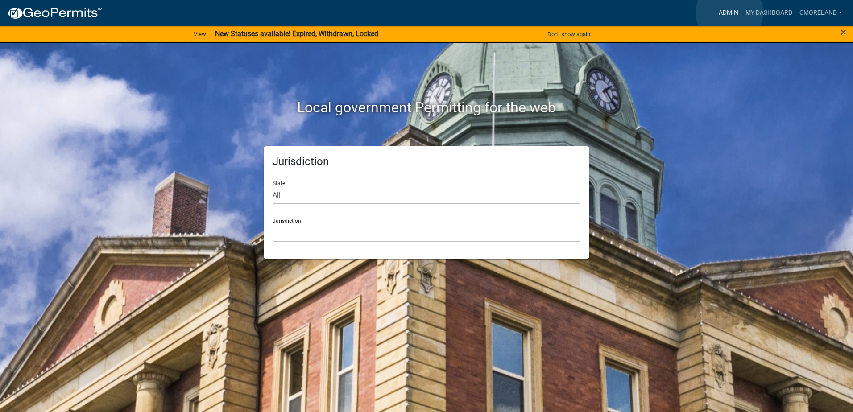
click at [730, 12] on link "Admin" at bounding box center [728, 12] width 27 height 17
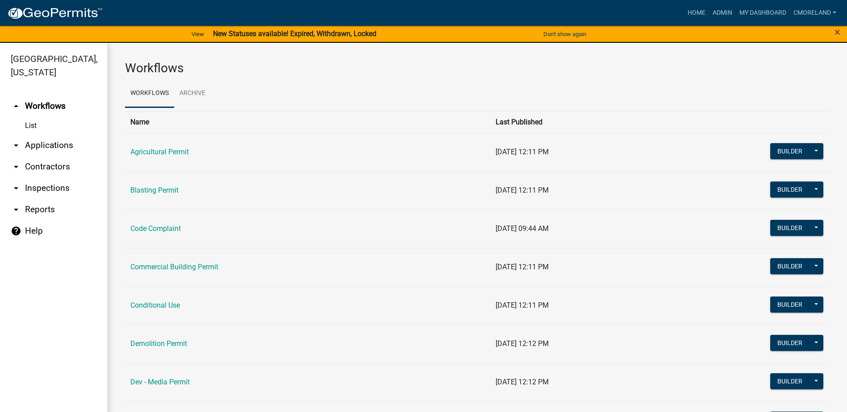
click at [57, 189] on link "arrow_drop_down Inspections" at bounding box center [53, 188] width 107 height 21
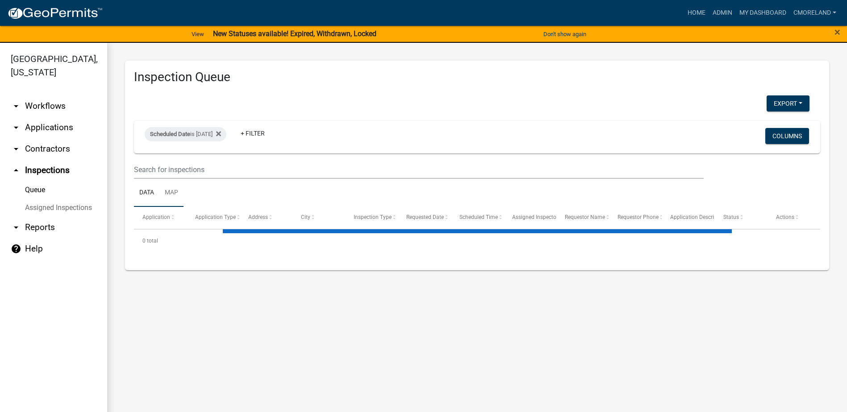
select select "2: 50"
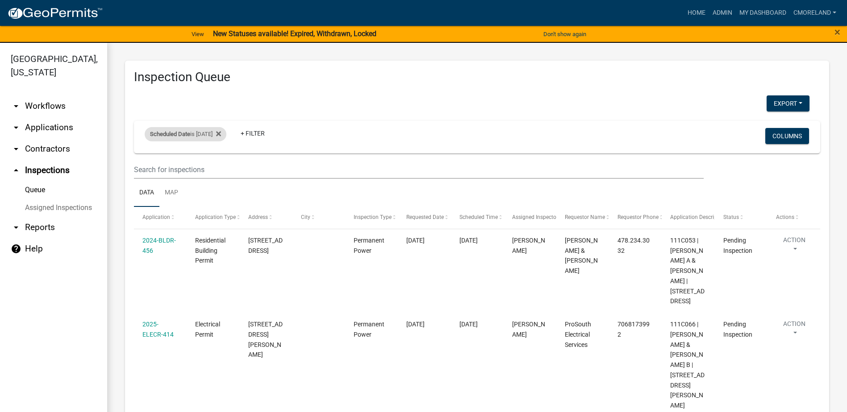
click at [219, 136] on div "Scheduled Date is [DATE]" at bounding box center [186, 134] width 82 height 14
click at [220, 167] on input "[DATE]" at bounding box center [193, 167] width 62 height 18
type input "[DATE]"
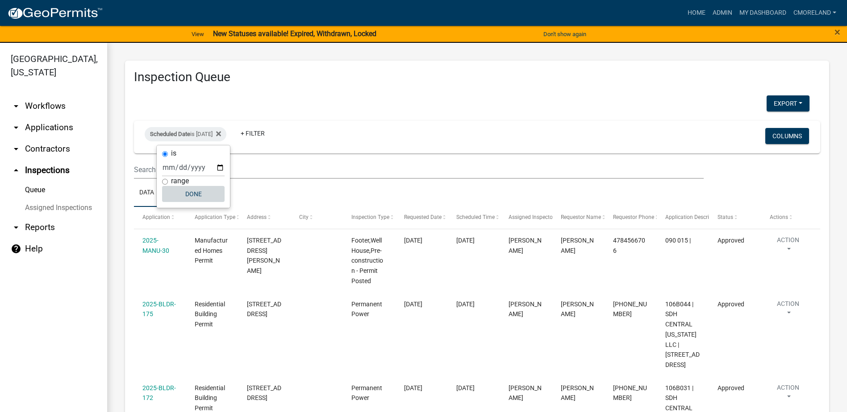
click at [196, 191] on button "Done" at bounding box center [193, 194] width 62 height 16
